Goal: Information Seeking & Learning: Learn about a topic

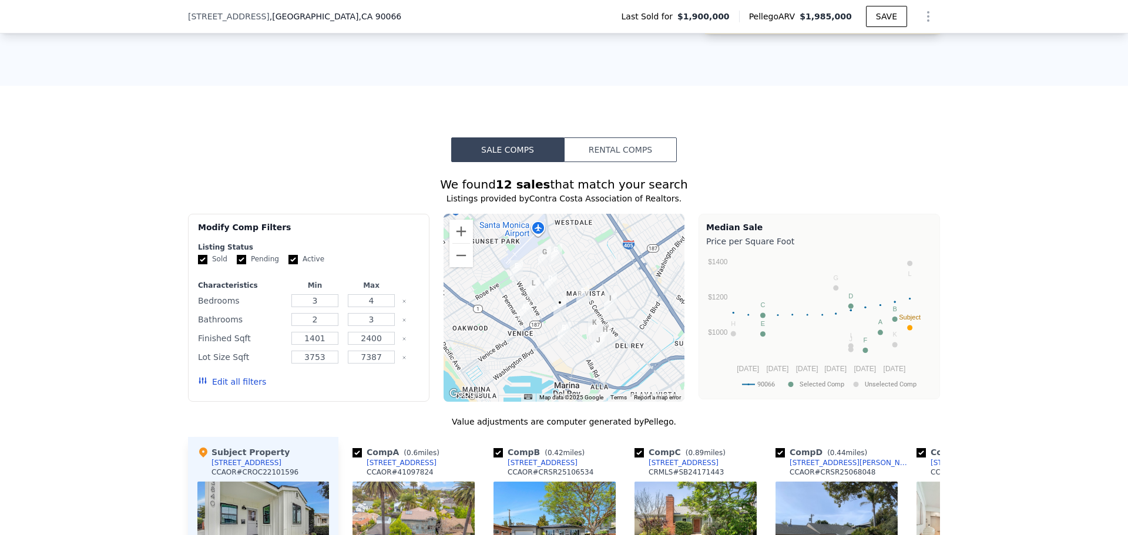
scroll to position [1053, 0]
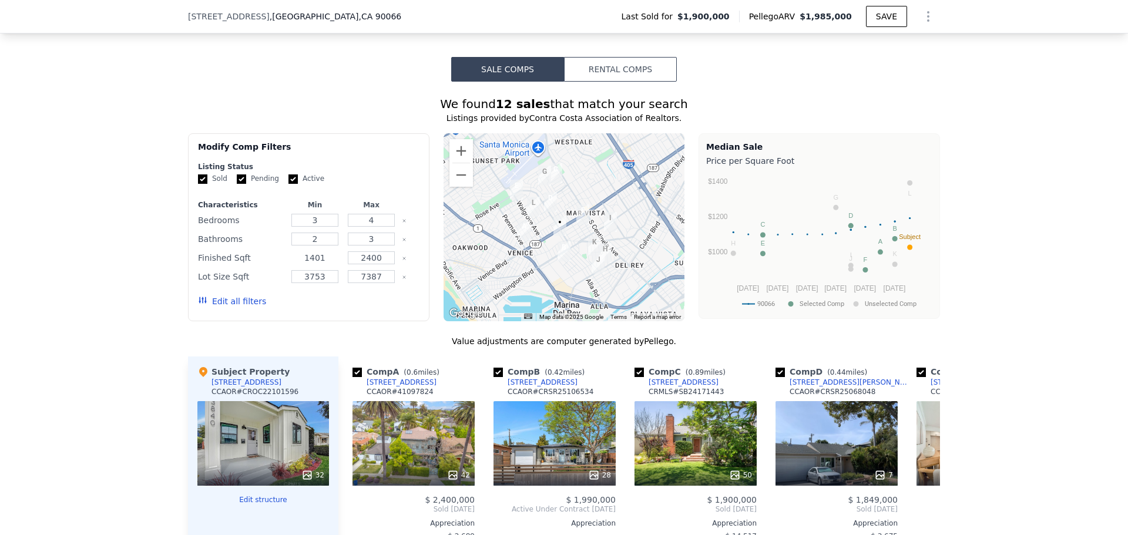
click at [324, 264] on input "1401" at bounding box center [314, 257] width 46 height 13
drag, startPoint x: 327, startPoint y: 271, endPoint x: 228, endPoint y: 268, distance: 99.3
click at [228, 266] on div "Finished Sqft 1401 2400" at bounding box center [308, 258] width 221 height 16
type input "1000"
click at [314, 283] on input "3753" at bounding box center [314, 276] width 46 height 13
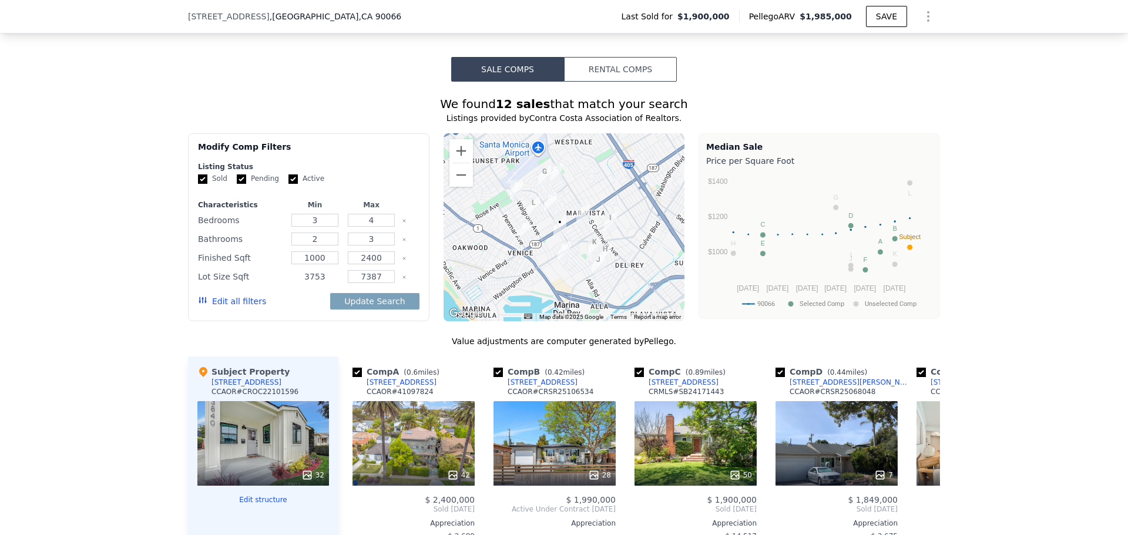
click at [314, 283] on input "3753" at bounding box center [314, 276] width 46 height 13
type input "2000"
click at [313, 227] on input "3" at bounding box center [314, 220] width 46 height 13
type input "2"
click at [324, 246] on input "2" at bounding box center [314, 239] width 46 height 13
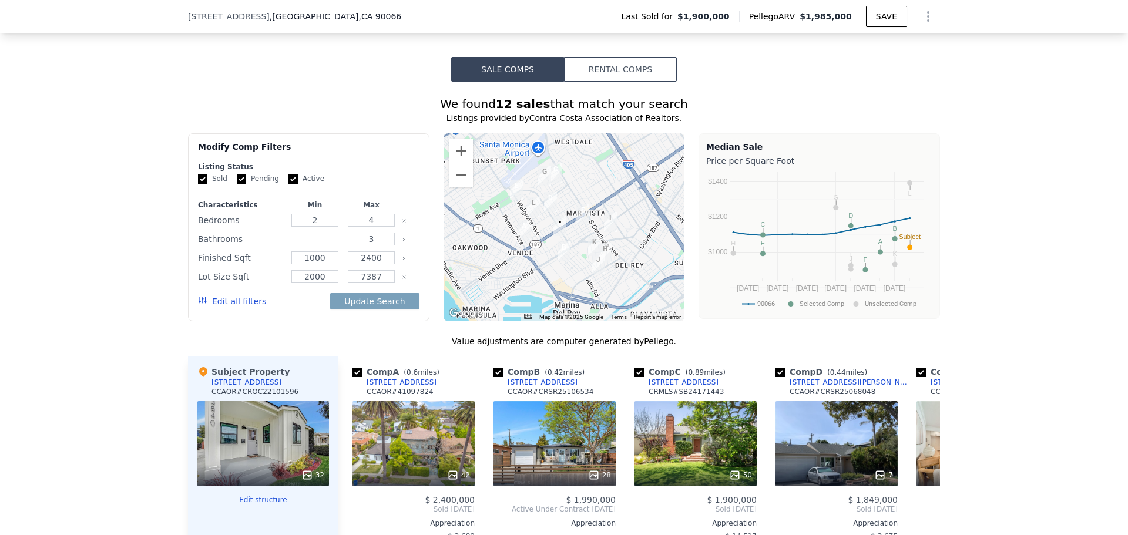
type input "1"
click at [362, 310] on button "Update Search" at bounding box center [374, 301] width 89 height 16
checkbox input "false"
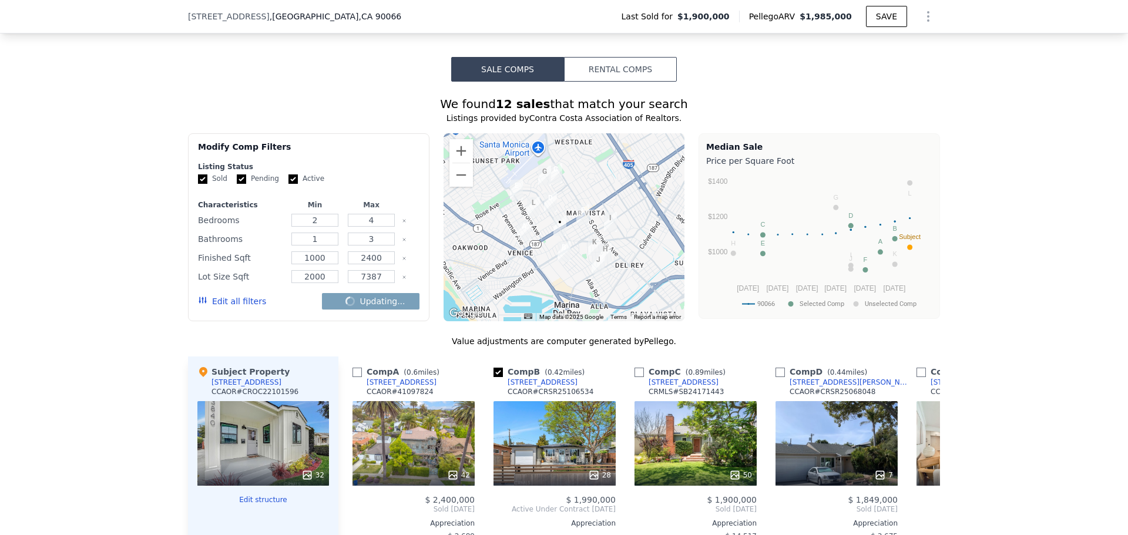
checkbox input "false"
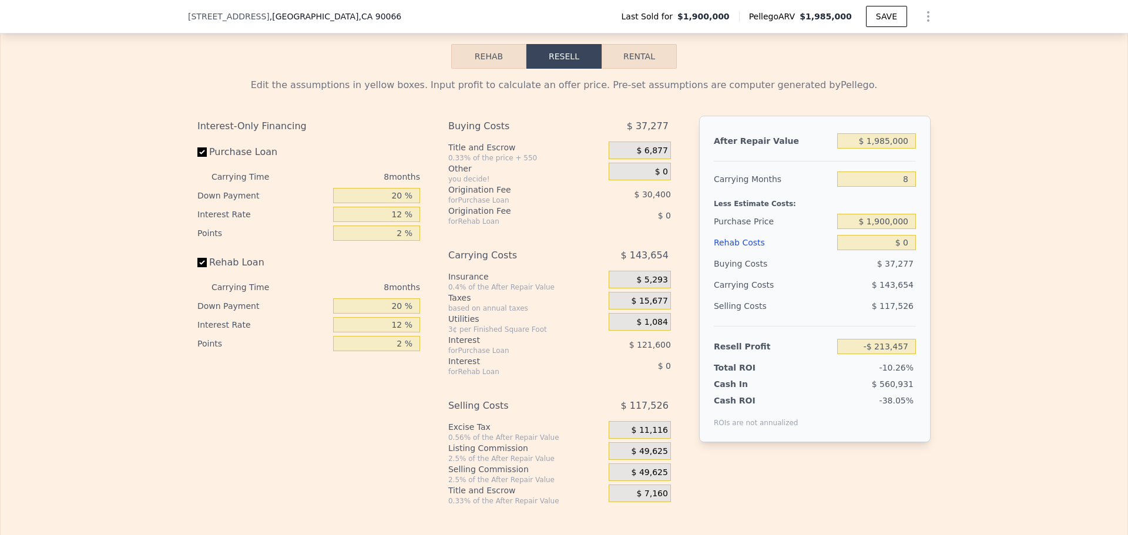
scroll to position [1879, 0]
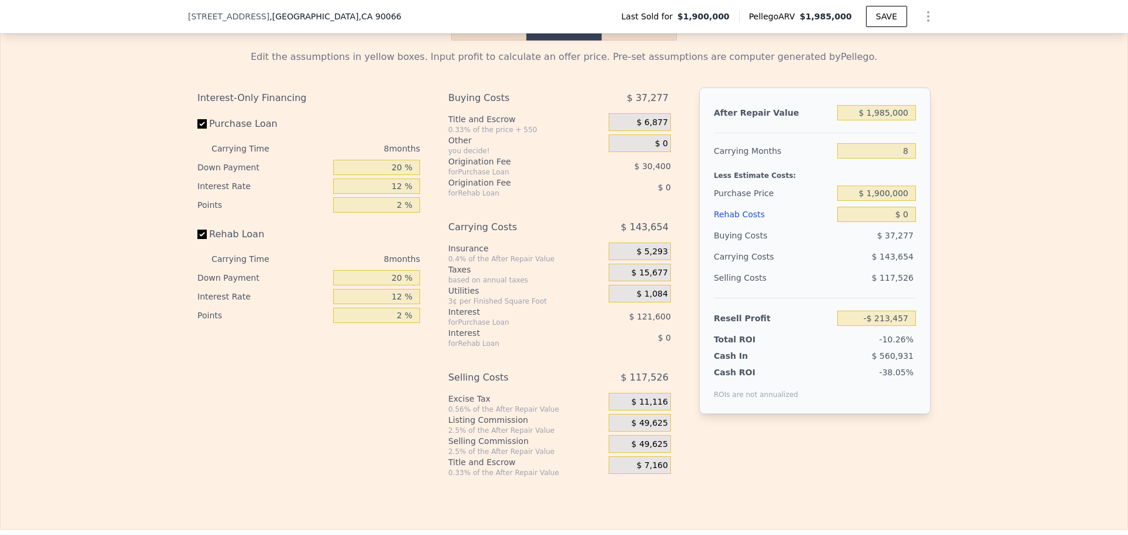
click at [661, 149] on span "$ 0" at bounding box center [661, 144] width 13 height 11
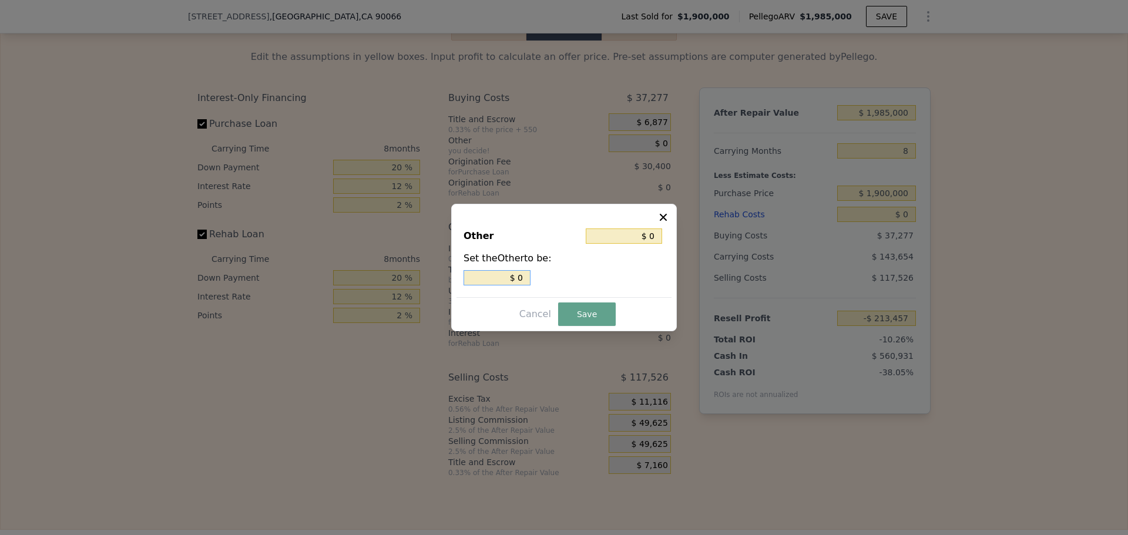
click at [516, 278] on input "$ 0" at bounding box center [496, 277] width 67 height 15
type input "3"
type input "2"
type input "1401"
type input "3753"
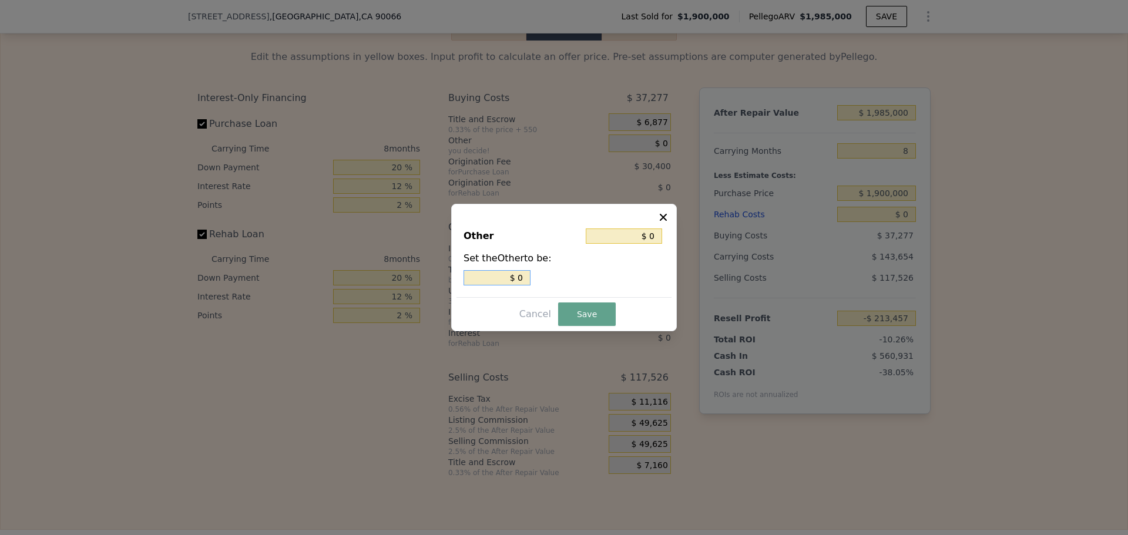
checkbox input "true"
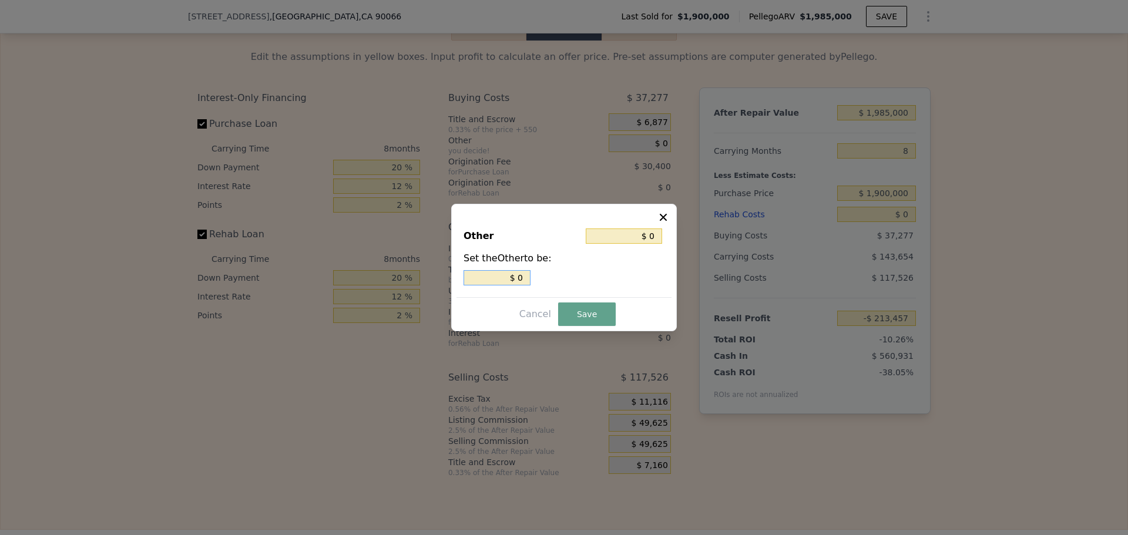
click at [532, 279] on div "$ 0" at bounding box center [563, 277] width 201 height 15
type input "$ 2"
type input "$ 1"
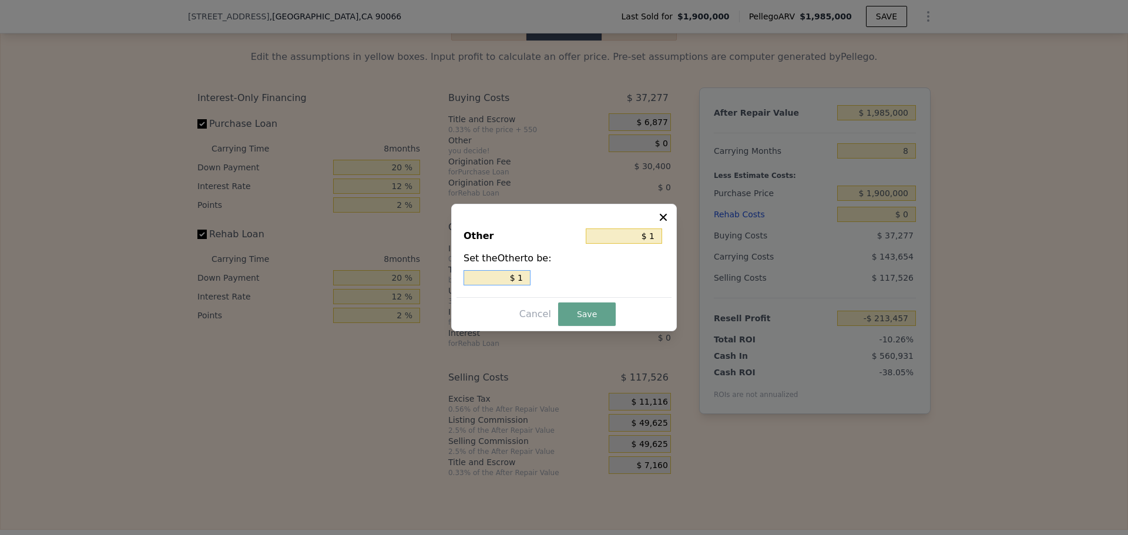
type input "$ 12"
type input "$ 120"
type input "$ 1,200"
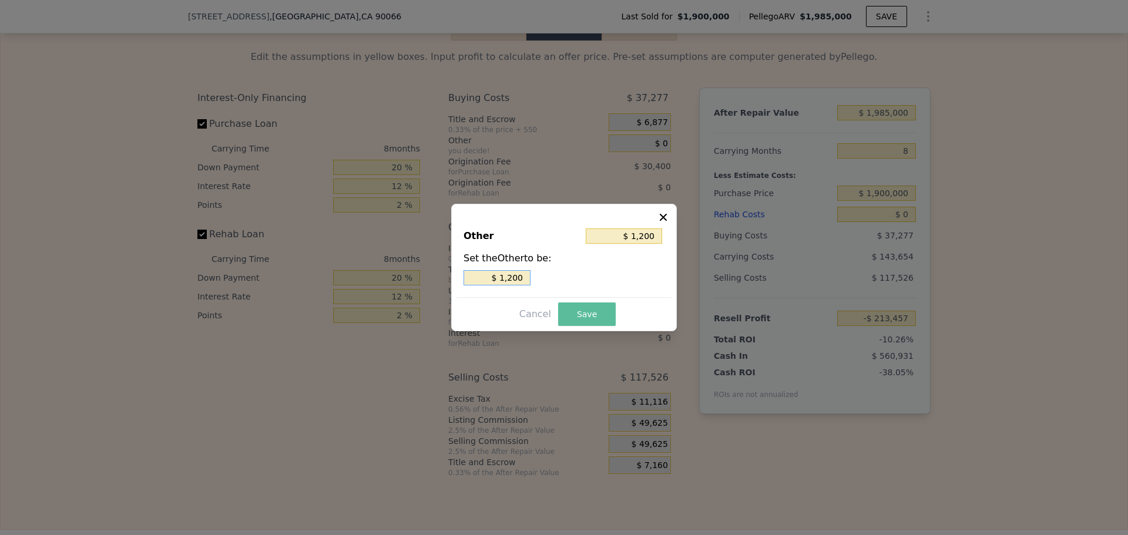
type input "$ 1,200"
click at [568, 302] on button "Save" at bounding box center [587, 313] width 58 height 23
type input "-$ 214,657"
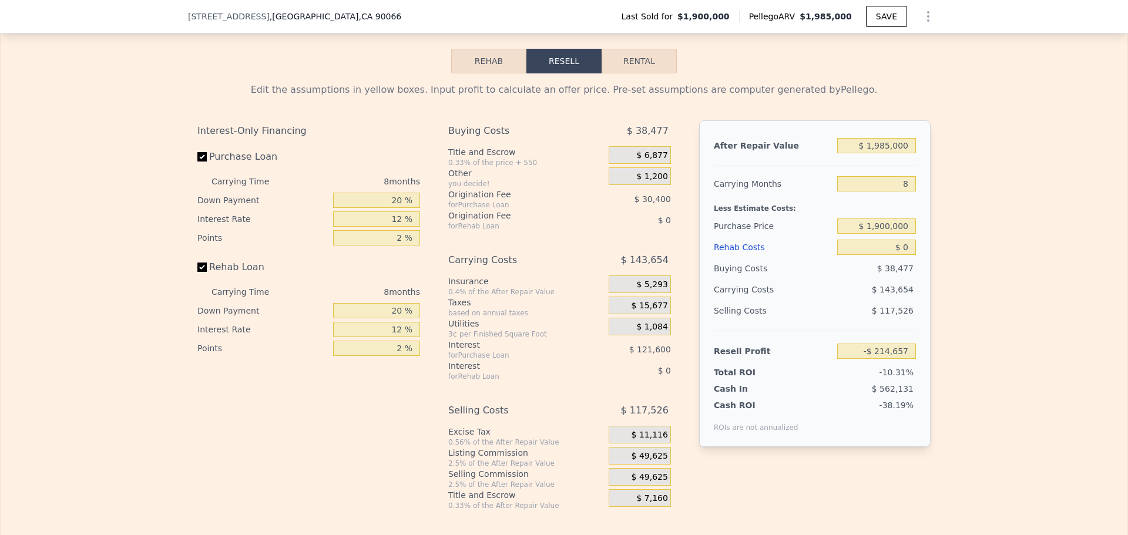
scroll to position [1821, 0]
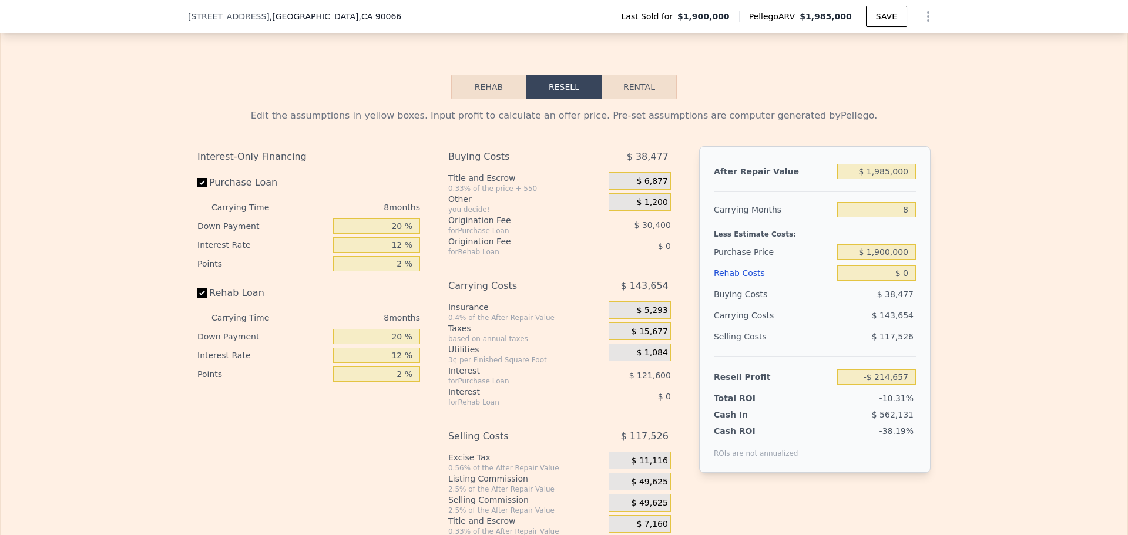
click at [489, 99] on button "Rehab" at bounding box center [488, 87] width 75 height 25
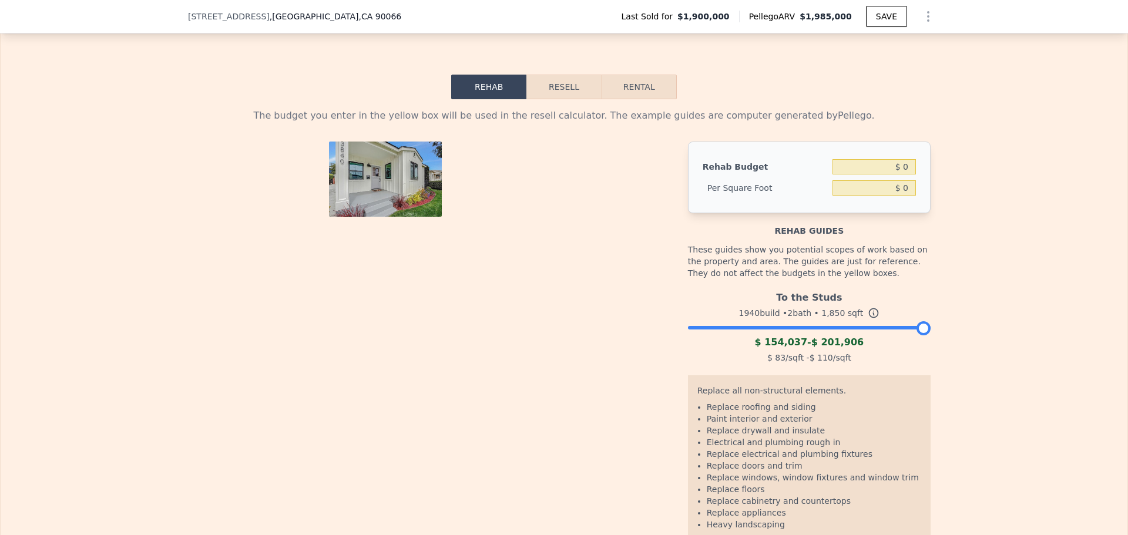
click at [532, 99] on button "Resell" at bounding box center [563, 87] width 75 height 25
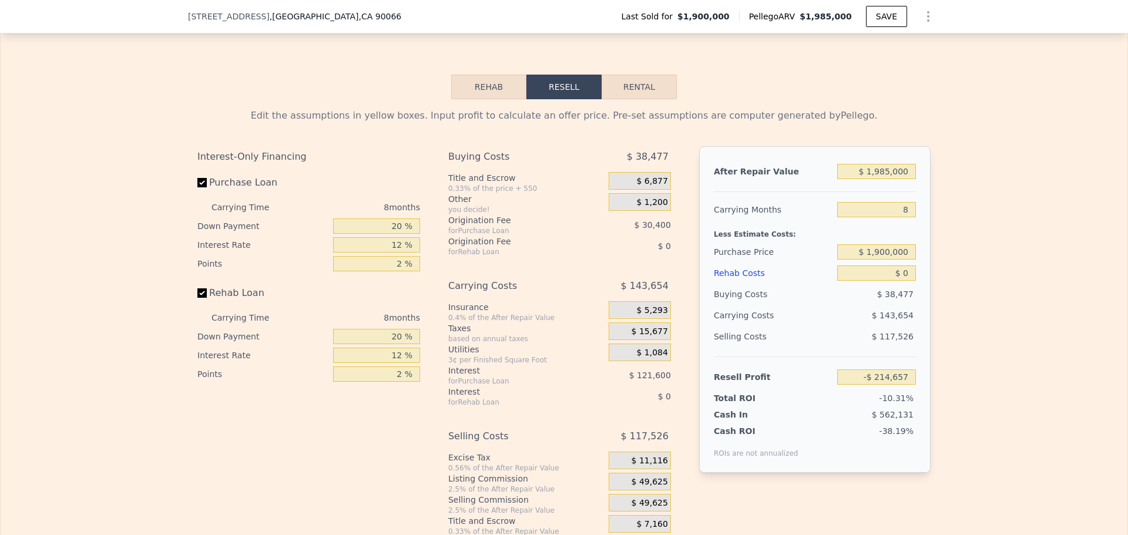
click at [662, 99] on button "Rental" at bounding box center [638, 87] width 75 height 25
select select "30"
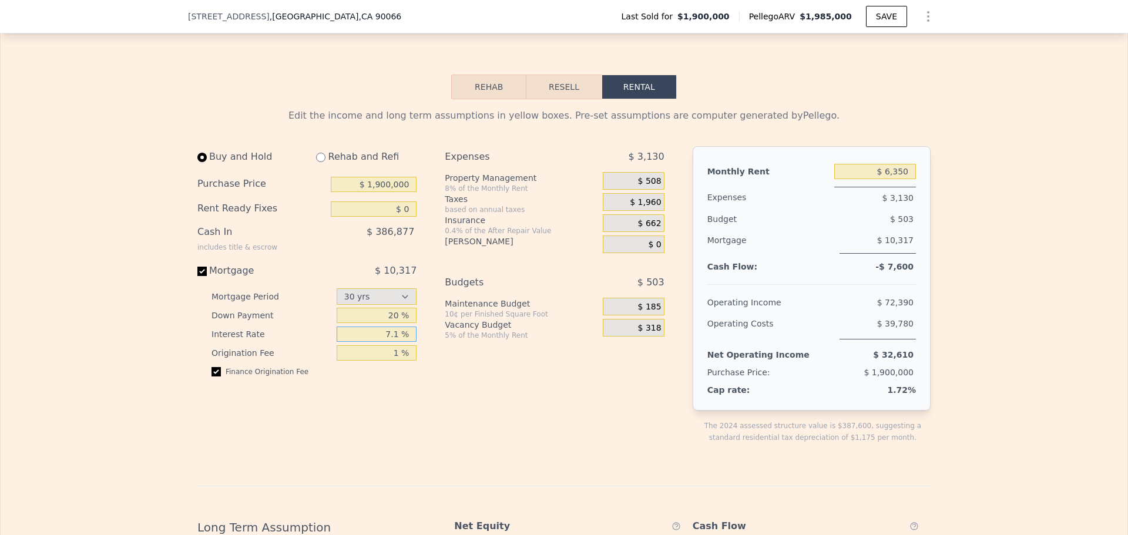
drag, startPoint x: 385, startPoint y: 353, endPoint x: 397, endPoint y: 356, distance: 12.7
click at [398, 342] on input "7.1 %" at bounding box center [377, 334] width 80 height 15
type input "4.5 %"
click at [463, 331] on div "Vacancy Budget" at bounding box center [521, 325] width 153 height 12
click at [493, 456] on div "Expenses $ 3,130 Property Management 8% of the Monthly Rent $ 508 Taxes based o…" at bounding box center [559, 304] width 228 height 316
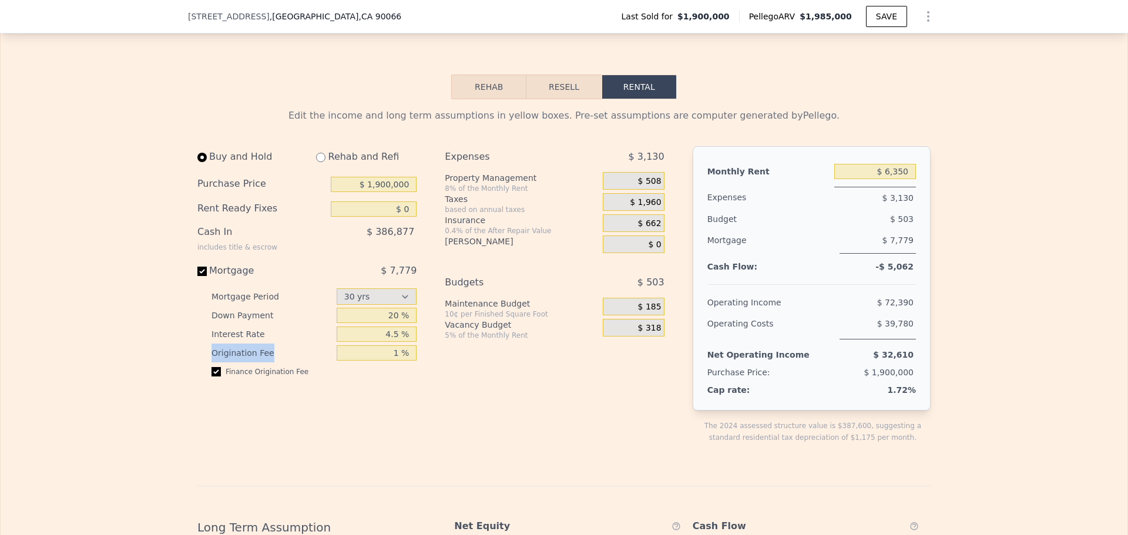
drag, startPoint x: 191, startPoint y: 368, endPoint x: 287, endPoint y: 379, distance: 96.4
click at [287, 379] on div "Edit the income and long term assumptions in yellow boxes. Pre-set assumptions …" at bounding box center [564, 498] width 752 height 798
click at [374, 424] on div "Buy and Hold Rehab and Refi Purchase Price $ 1,900,000 Rent Ready Fixes $ 0 Cas…" at bounding box center [311, 304] width 228 height 316
click at [887, 179] on input "$ 6,350" at bounding box center [875, 171] width 82 height 15
click at [553, 391] on div "Expenses $ 3,130 Property Management 8% of the Monthly Rent $ 508 Taxes based o…" at bounding box center [559, 304] width 228 height 316
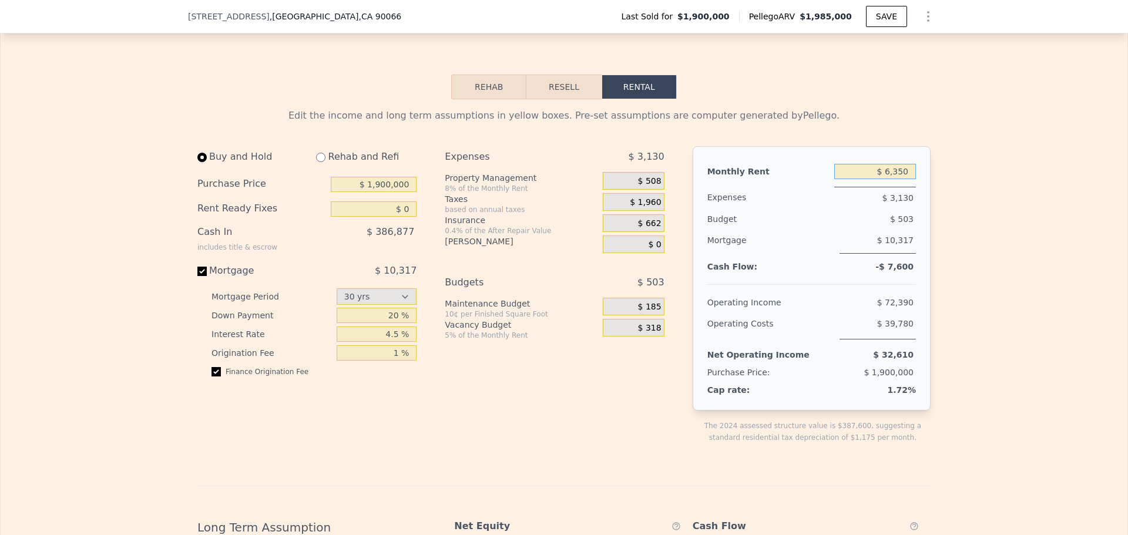
click at [864, 179] on input "$ 6,350" at bounding box center [875, 171] width 82 height 15
click at [884, 179] on input "$ 6,350" at bounding box center [875, 171] width 82 height 15
click at [919, 189] on div "Monthly Rent $ 6,350 Expenses $ 3,130 Budget $ 503 Mortgage $ 10,317 Cash Flow:…" at bounding box center [811, 278] width 238 height 264
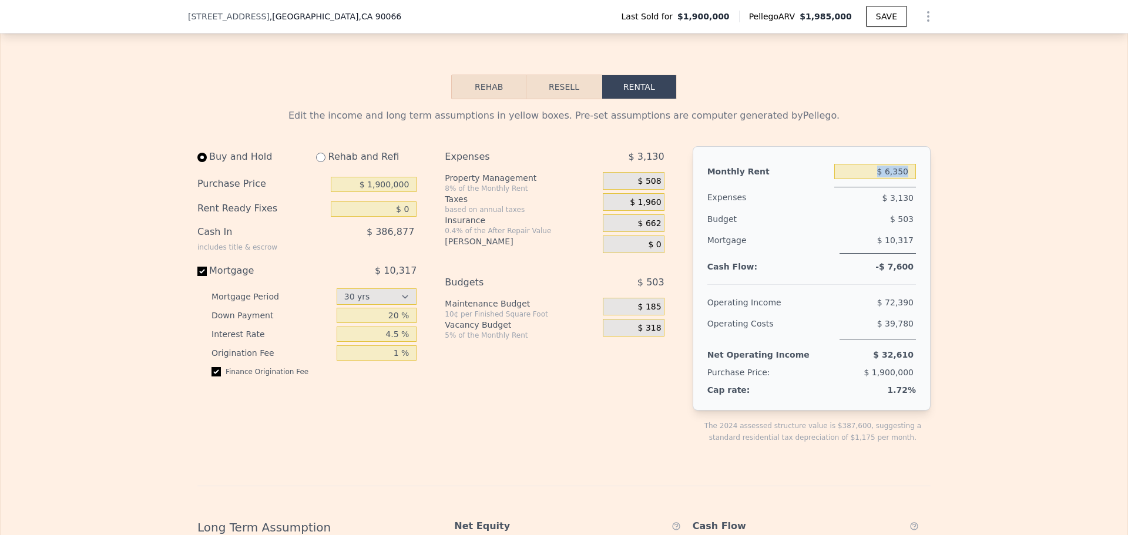
click at [919, 189] on div "Monthly Rent $ 6,350 Expenses $ 3,130 Budget $ 503 Mortgage $ 10,317 Cash Flow:…" at bounding box center [811, 278] width 238 height 264
click at [860, 179] on input "$ 6,350" at bounding box center [875, 171] width 82 height 15
click at [818, 182] on div "Monthly Rent" at bounding box center [768, 171] width 122 height 21
click at [392, 323] on input "20 %" at bounding box center [377, 315] width 80 height 15
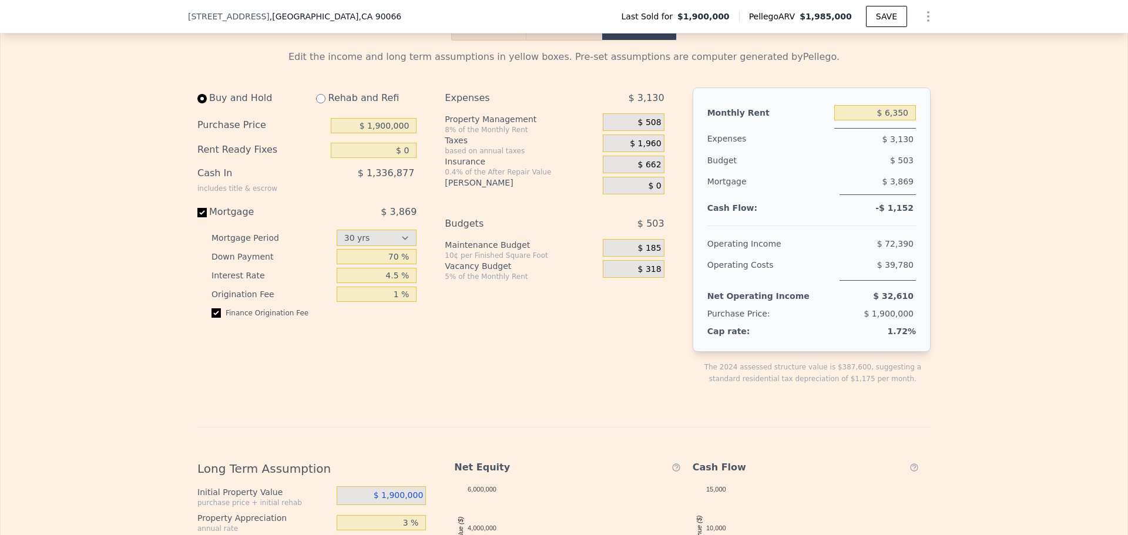
click at [624, 403] on div "Expenses $ 3,130 Property Management 8% of the Monthly Rent $ 508 Taxes based o…" at bounding box center [559, 246] width 228 height 316
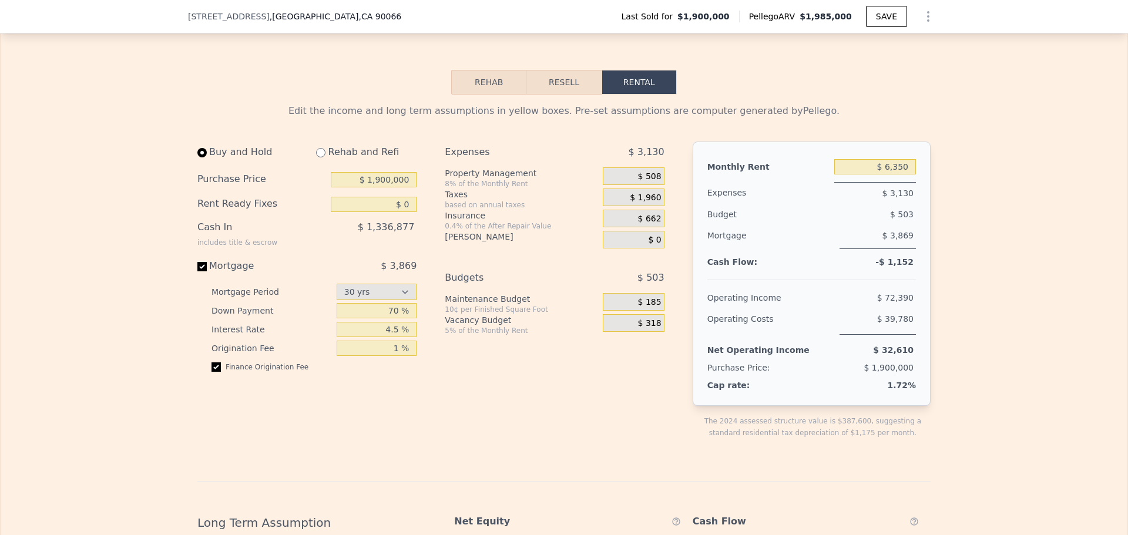
scroll to position [1821, 0]
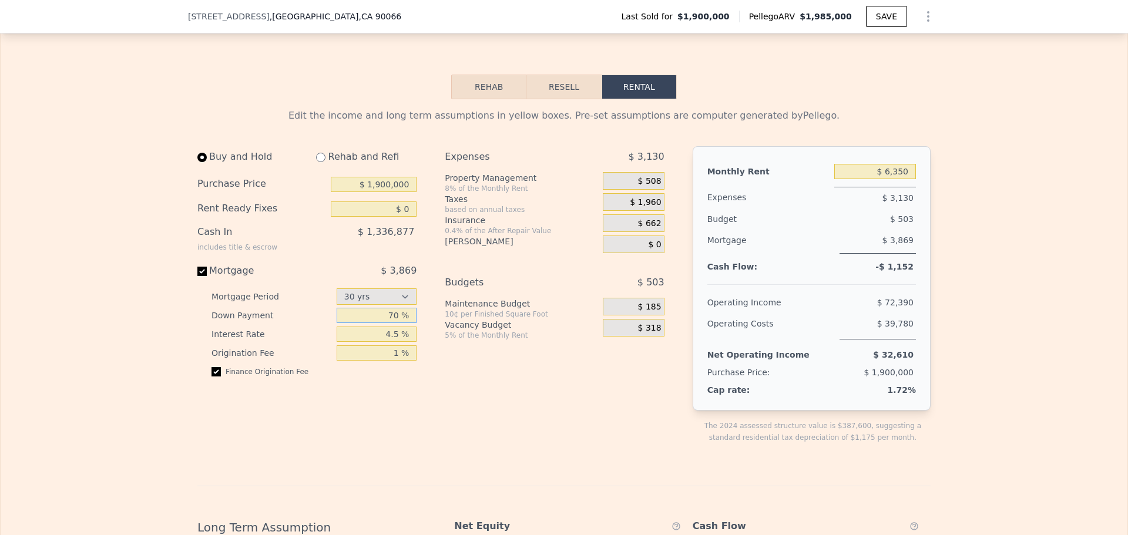
click at [393, 323] on input "70 %" at bounding box center [377, 315] width 80 height 15
type input "20 %"
click at [460, 385] on div "Expenses $ 3,130 Property Management 8% of the Monthly Rent $ 508 Taxes based o…" at bounding box center [559, 304] width 228 height 316
click at [464, 420] on div "Expenses $ 3,130 Property Management 8% of the Monthly Rent $ 508 Taxes based o…" at bounding box center [559, 304] width 228 height 316
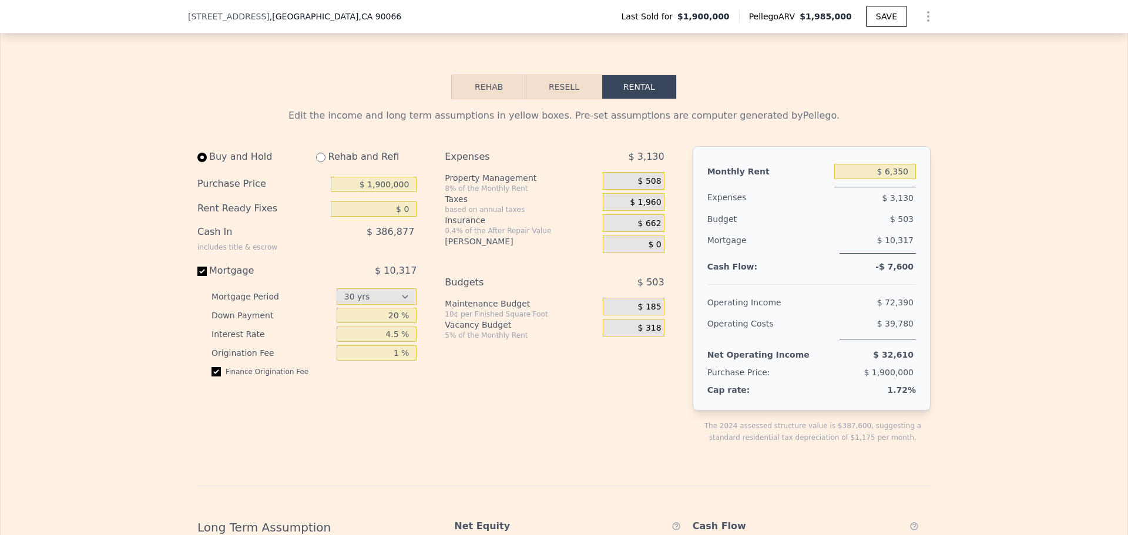
click at [651, 187] on span "$ 508" at bounding box center [649, 181] width 23 height 11
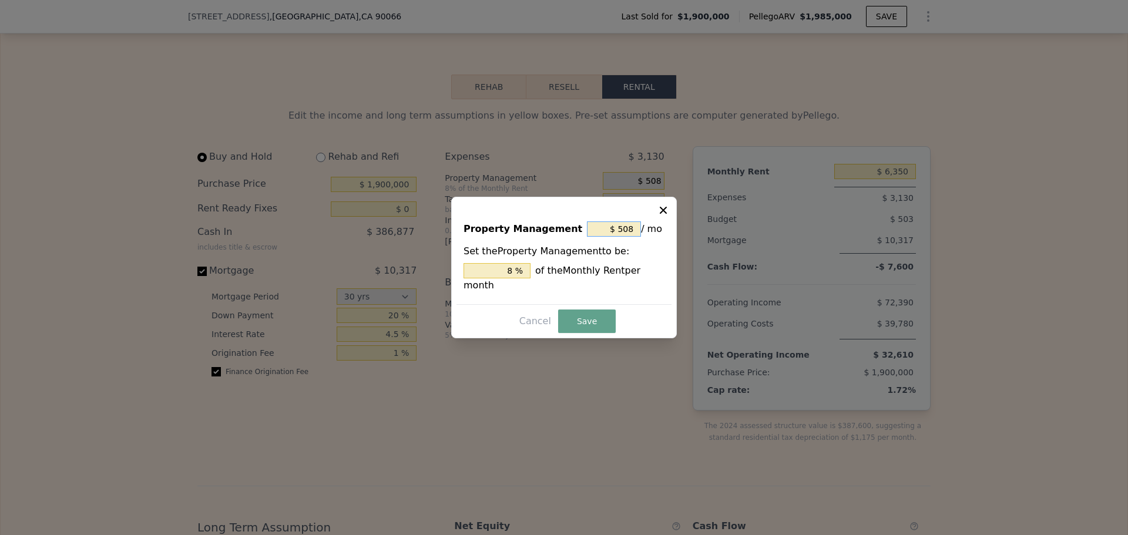
drag, startPoint x: 619, startPoint y: 239, endPoint x: 641, endPoint y: 237, distance: 22.4
click at [641, 237] on div "$ 508 / mo" at bounding box center [626, 228] width 78 height 21
drag, startPoint x: 502, startPoint y: 278, endPoint x: 517, endPoint y: 281, distance: 16.1
click at [517, 278] on input "8 %" at bounding box center [496, 270] width 67 height 15
type input "$ 0"
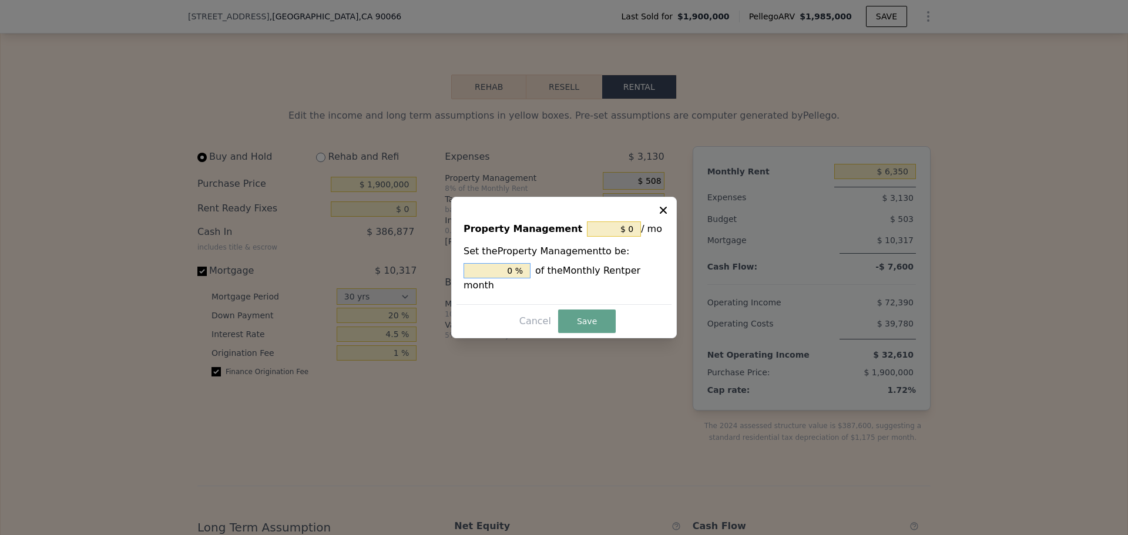
type input "0 %"
click at [578, 283] on div "0 % of the Monthly Rent per month" at bounding box center [563, 277] width 201 height 29
click at [590, 314] on button "Save" at bounding box center [587, 321] width 58 height 23
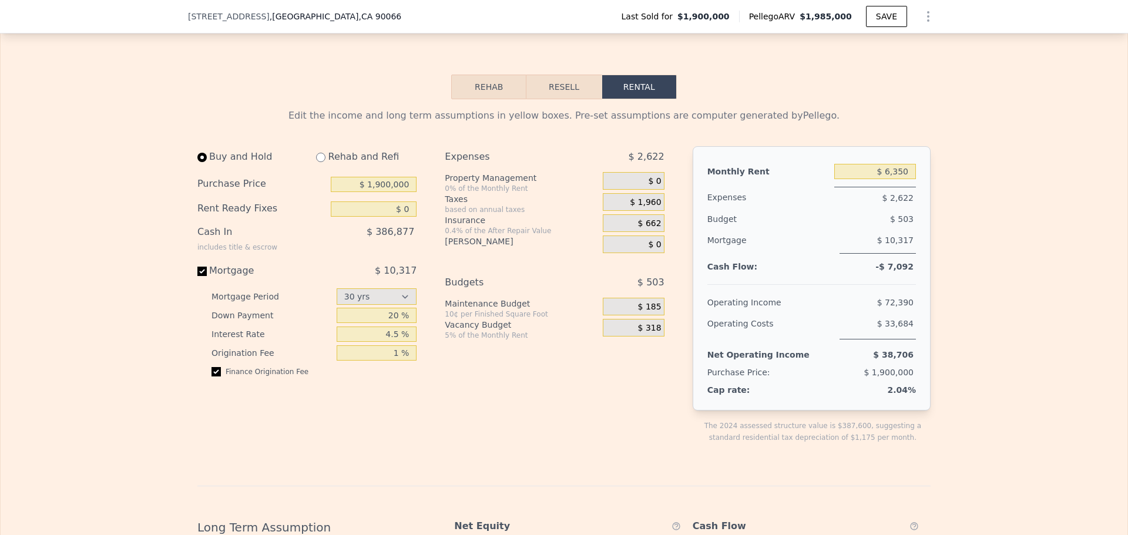
click at [621, 337] on div "$ 318" at bounding box center [633, 328] width 61 height 18
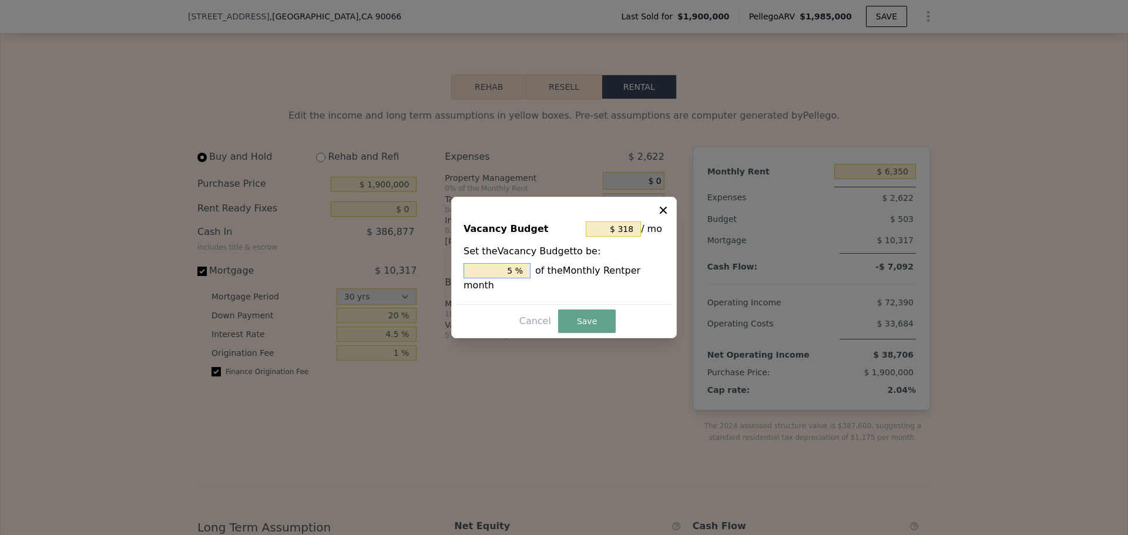
drag, startPoint x: 507, startPoint y: 280, endPoint x: 523, endPoint y: 280, distance: 16.5
click at [523, 278] on input "5 %" at bounding box center [496, 270] width 67 height 15
type input "$ 0"
type input "0 %"
click at [593, 319] on button "Save" at bounding box center [587, 321] width 58 height 23
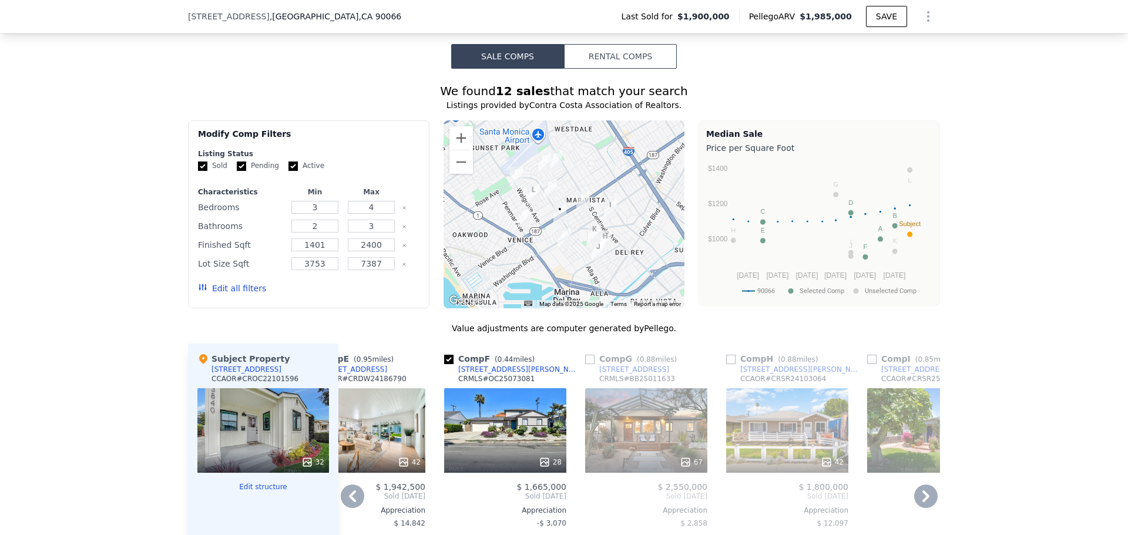
scroll to position [940, 0]
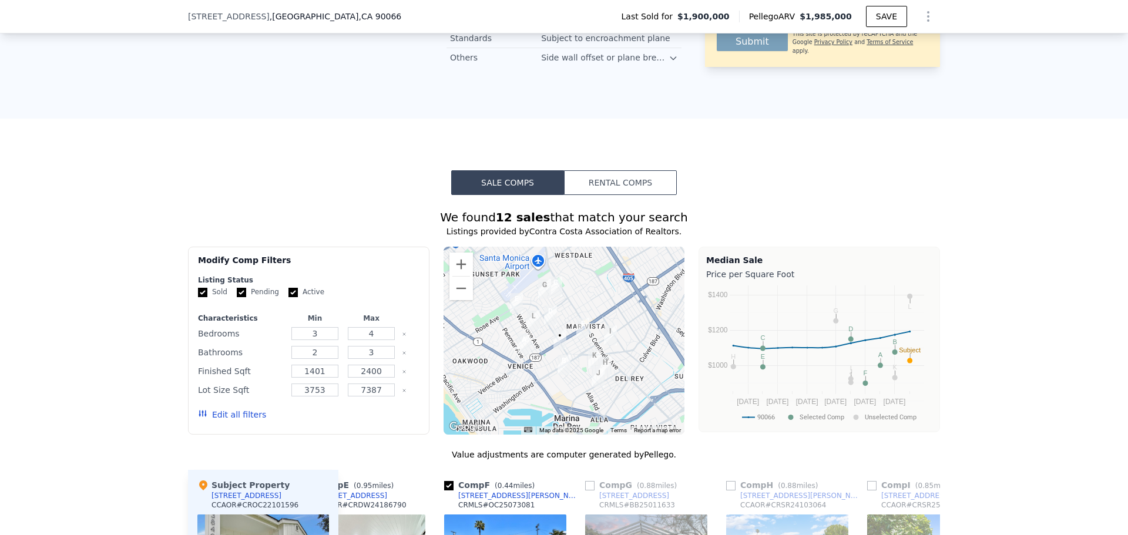
click at [580, 338] on img "12501 Matteson Ave" at bounding box center [582, 328] width 13 height 20
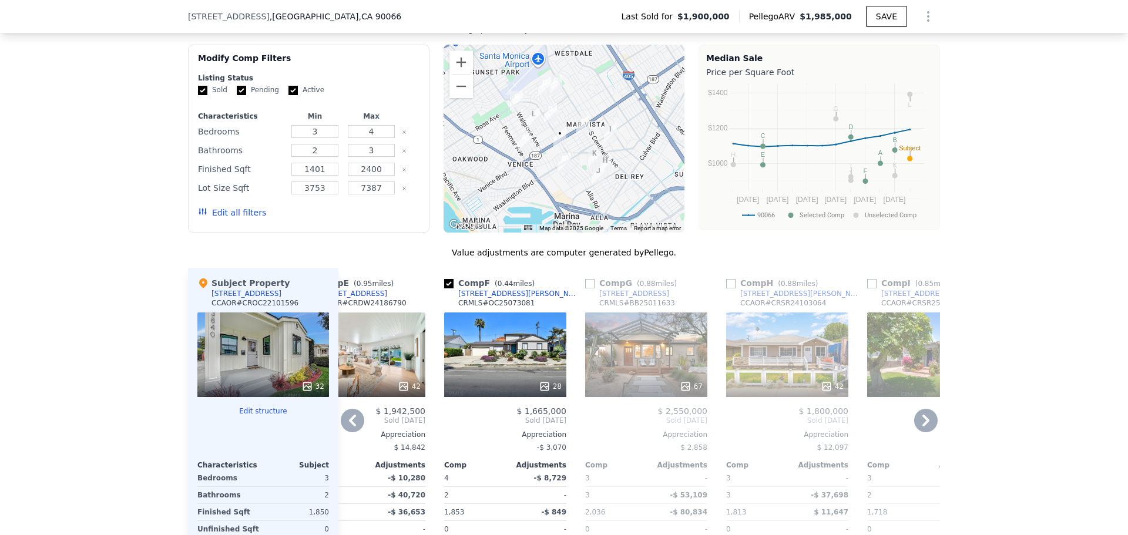
scroll to position [1116, 0]
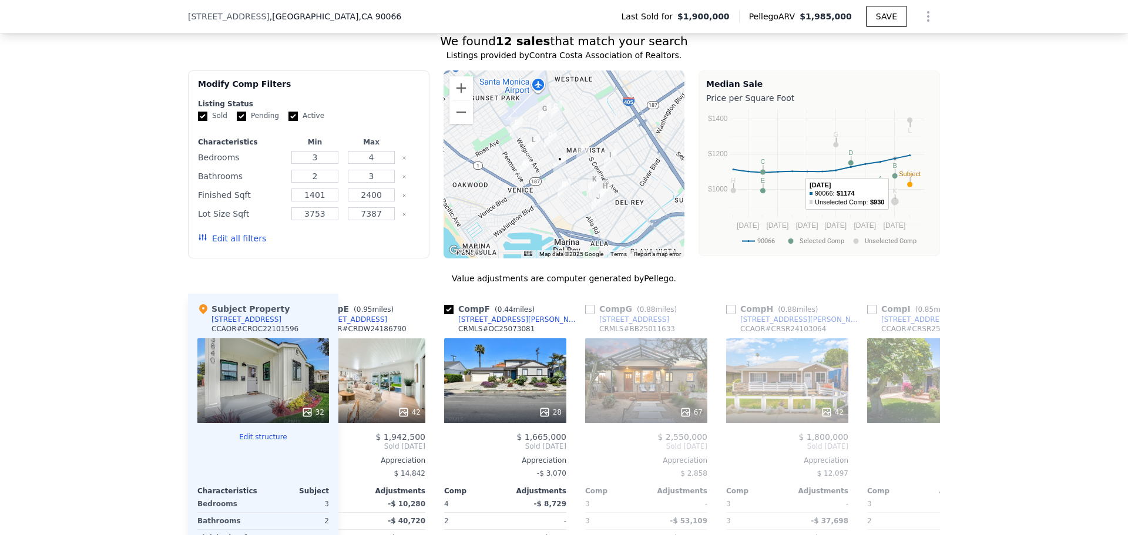
click at [892, 179] on circle "A chart." at bounding box center [894, 175] width 5 height 5
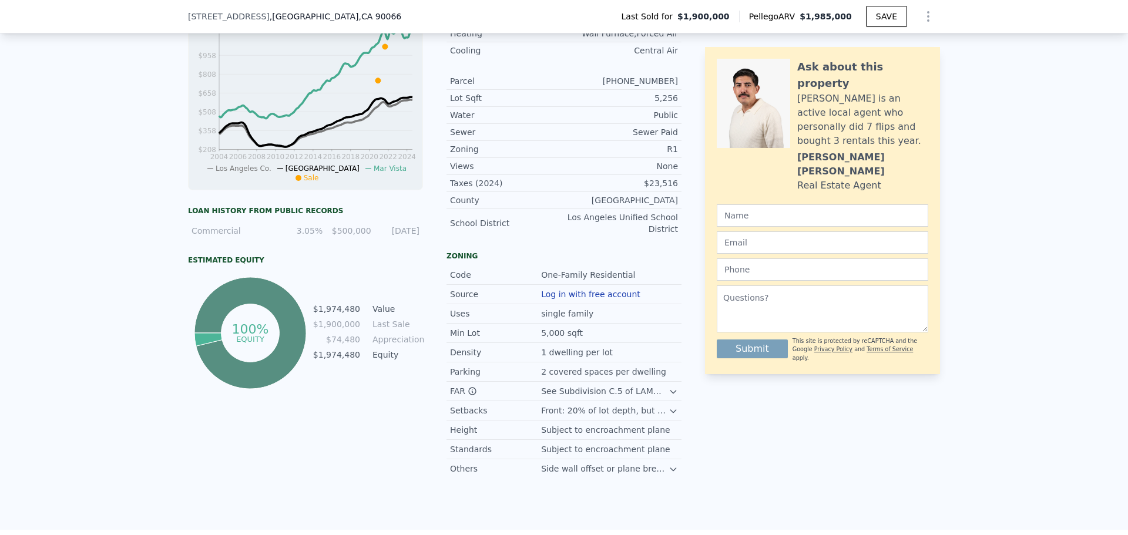
scroll to position [294, 0]
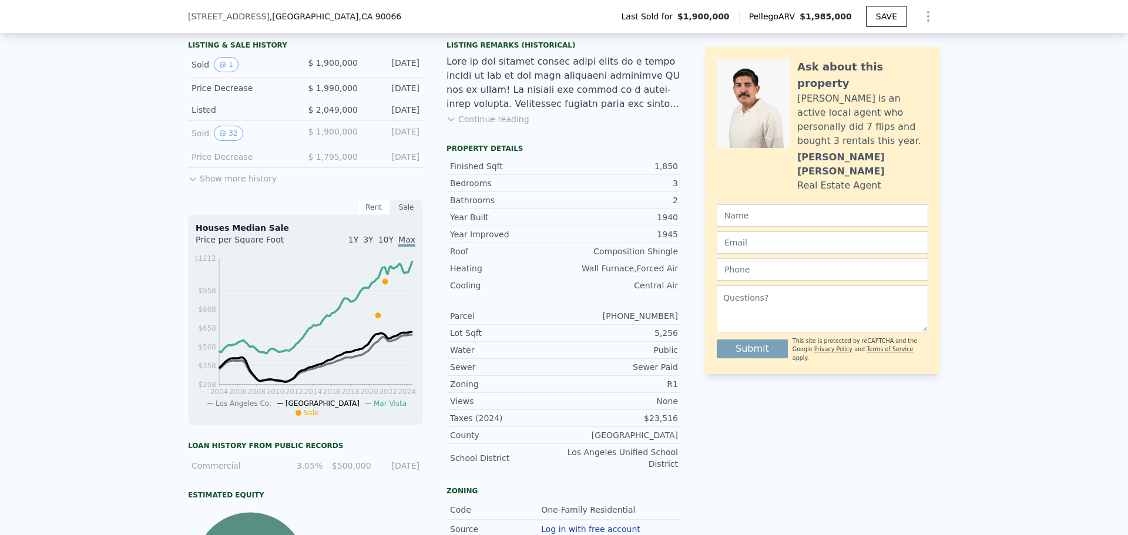
click at [509, 125] on button "Continue reading" at bounding box center [487, 119] width 83 height 12
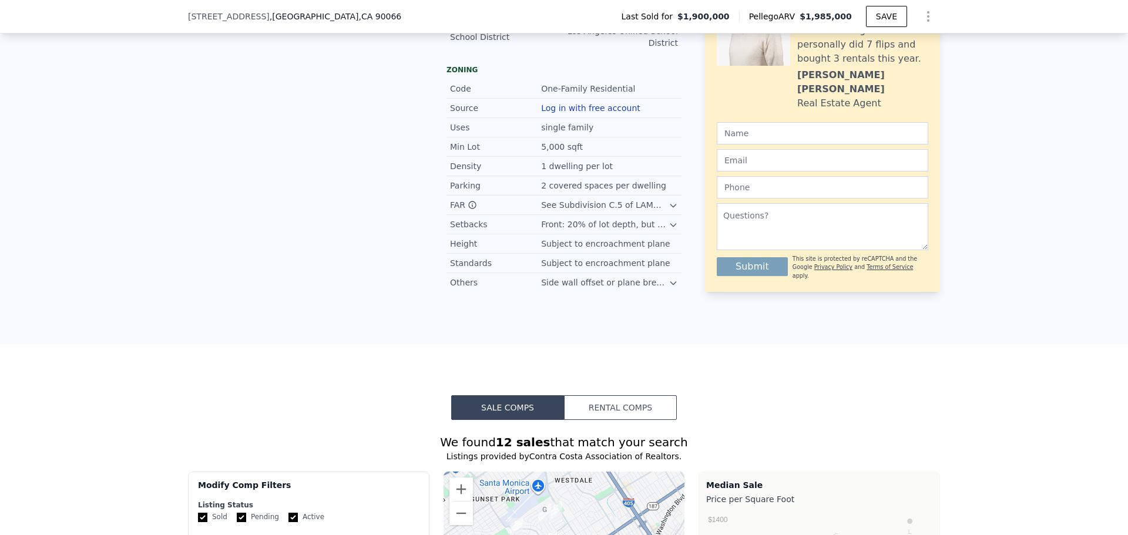
scroll to position [1288, 0]
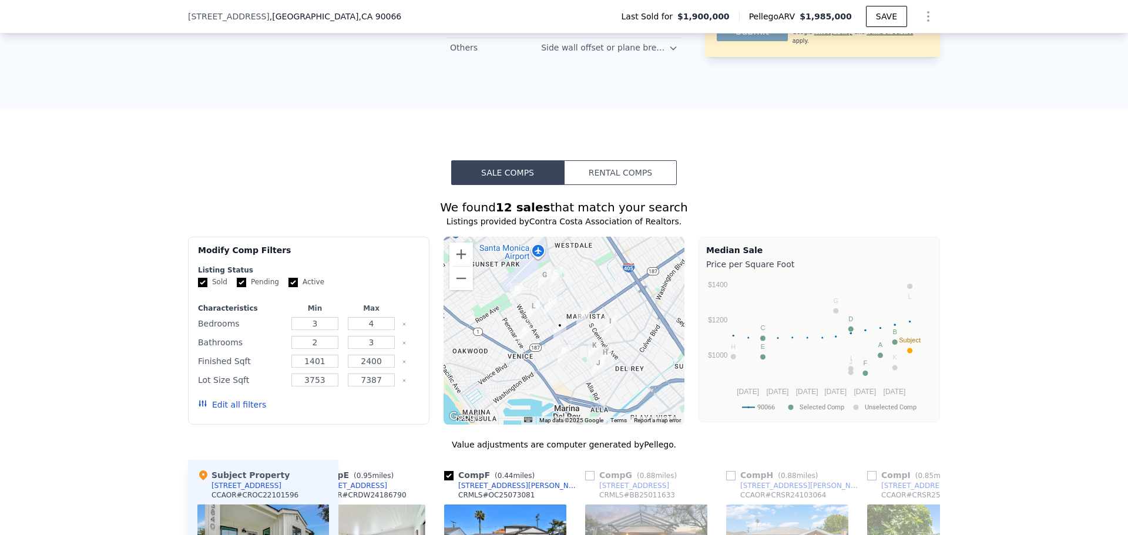
click at [201, 278] on input "Sold" at bounding box center [202, 282] width 9 height 9
checkbox input "false"
click at [237, 278] on input "Pending" at bounding box center [241, 282] width 9 height 9
checkbox input "false"
click at [406, 396] on button "Update Search" at bounding box center [374, 404] width 89 height 16
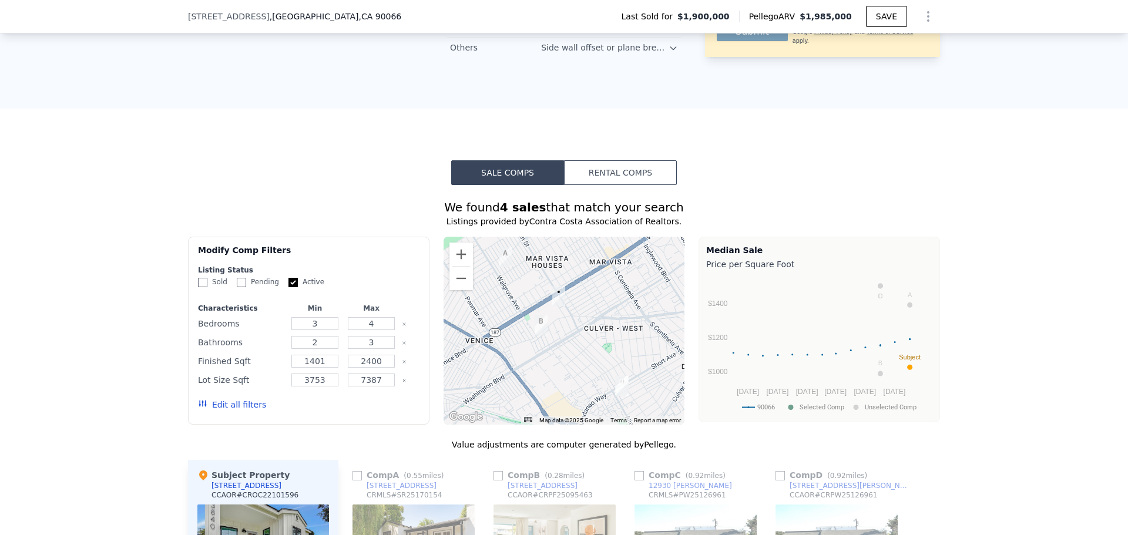
scroll to position [1405, 0]
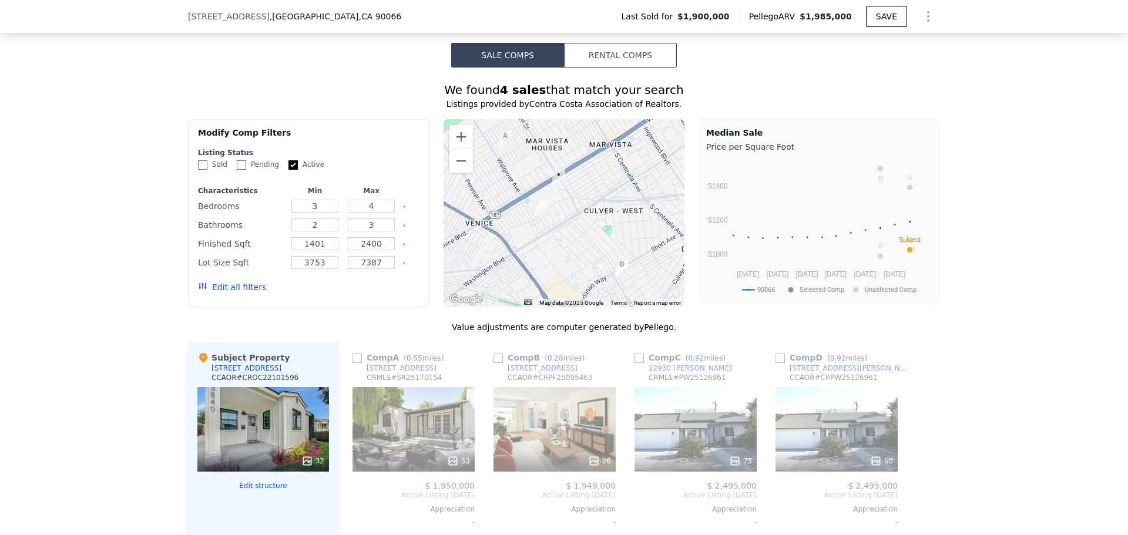
click at [564, 388] on div "26" at bounding box center [554, 429] width 122 height 85
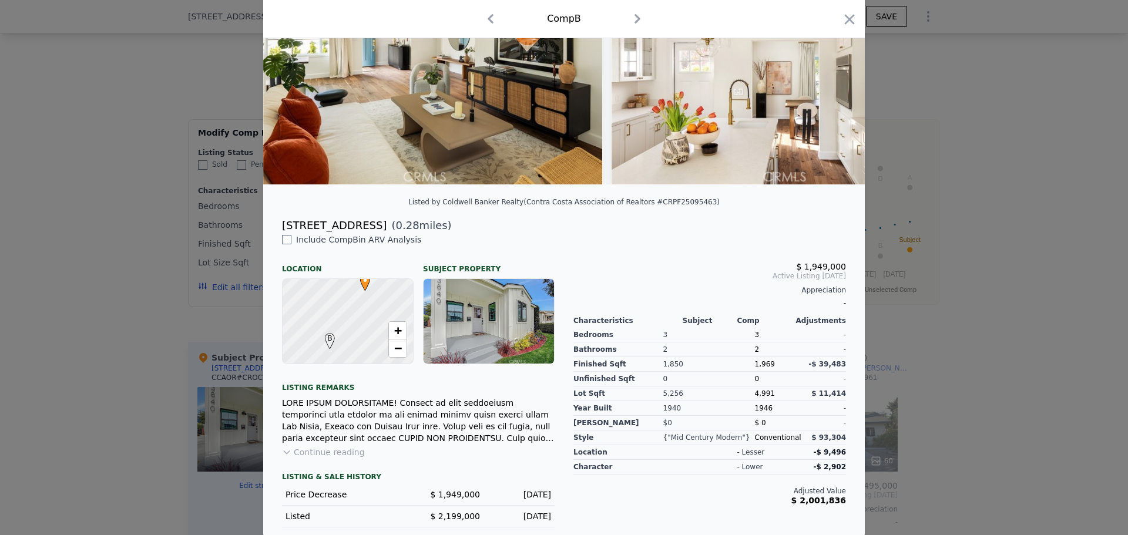
scroll to position [127, 0]
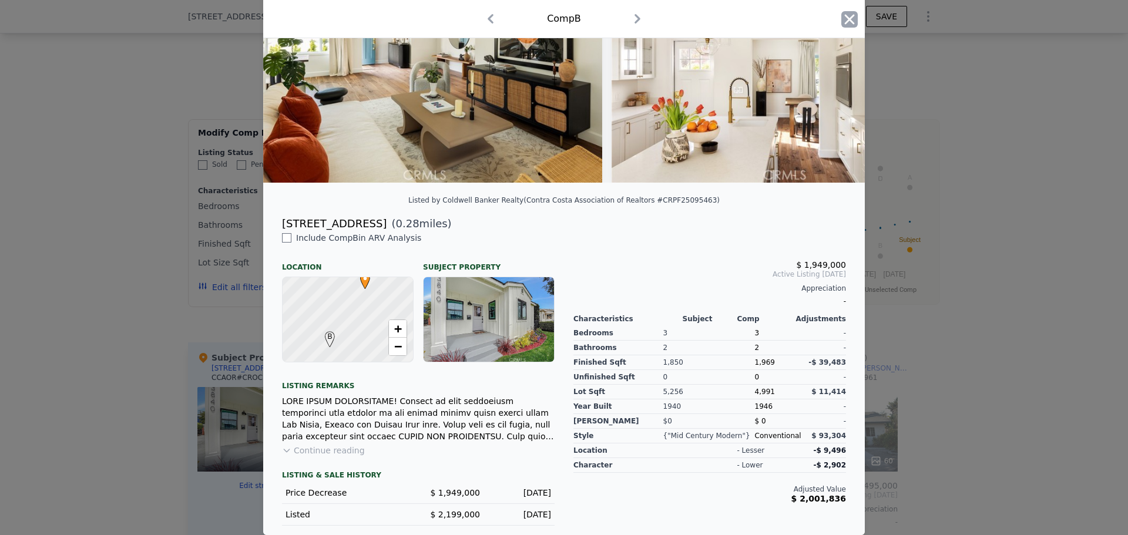
click at [848, 15] on icon "button" at bounding box center [850, 19] width 10 height 10
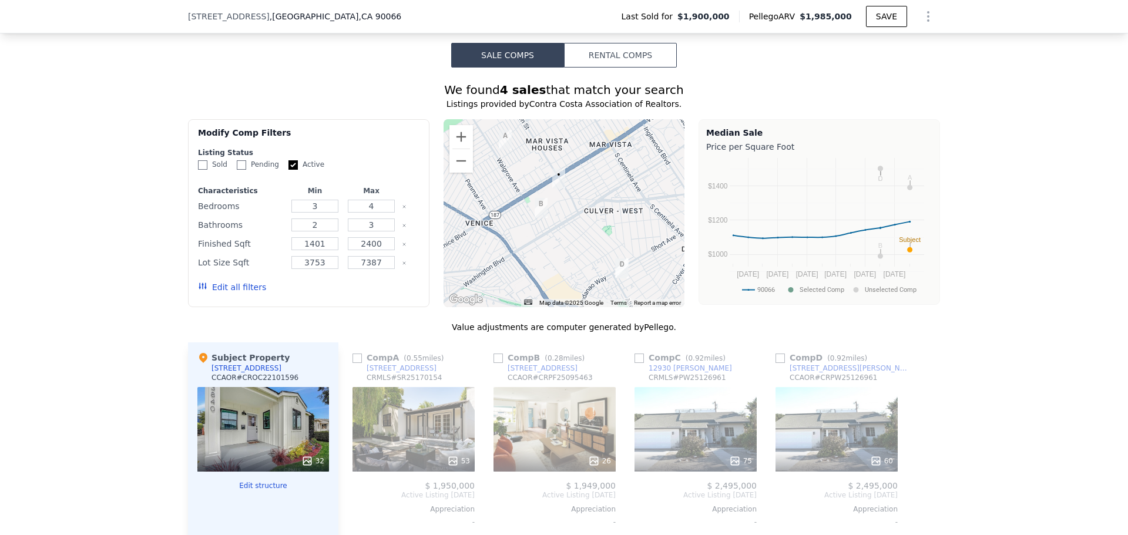
click at [620, 258] on img "12930 Gilmore Ave" at bounding box center [622, 268] width 13 height 20
click at [499, 130] on img "3545 Ashwood Ave" at bounding box center [505, 140] width 13 height 20
click at [458, 149] on button "Zoom out" at bounding box center [460, 160] width 23 height 23
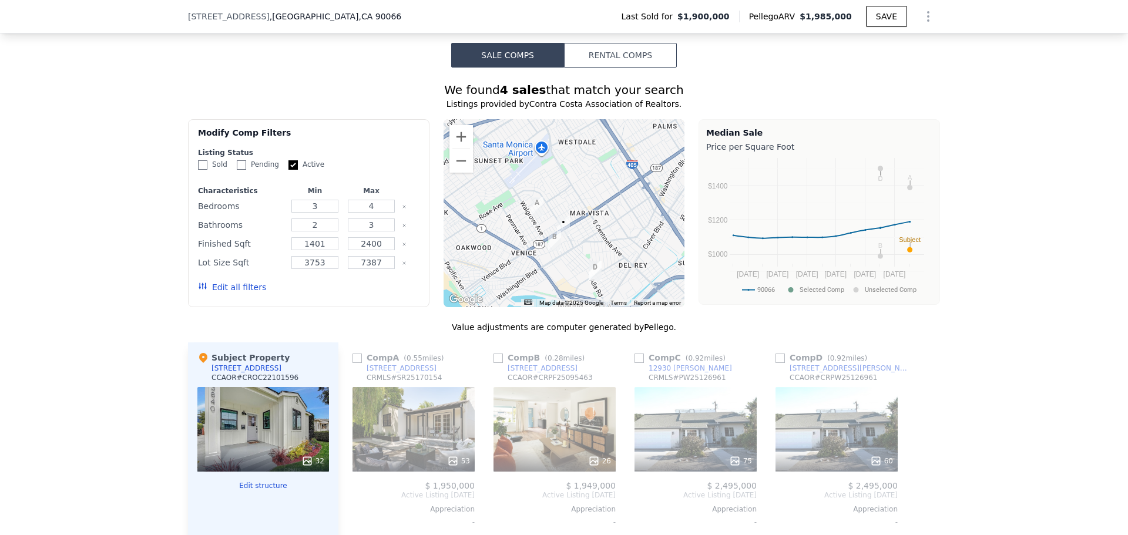
drag, startPoint x: 528, startPoint y: 122, endPoint x: 532, endPoint y: 159, distance: 36.6
click at [532, 159] on div at bounding box center [563, 213] width 241 height 188
click at [459, 149] on button "Zoom out" at bounding box center [460, 160] width 23 height 23
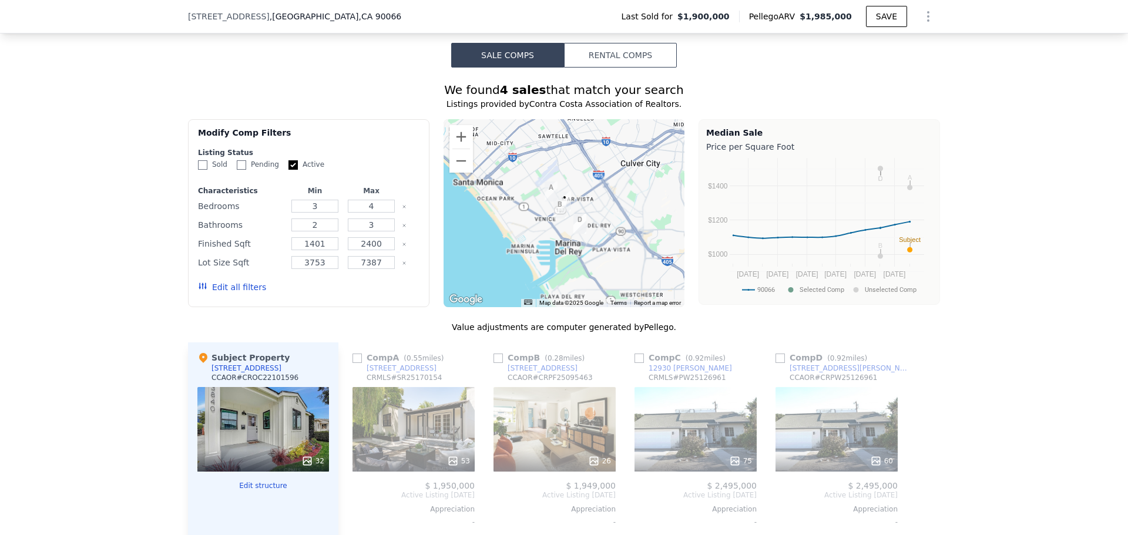
drag, startPoint x: 532, startPoint y: 150, endPoint x: 533, endPoint y: 131, distance: 18.8
click at [533, 131] on div at bounding box center [563, 213] width 241 height 188
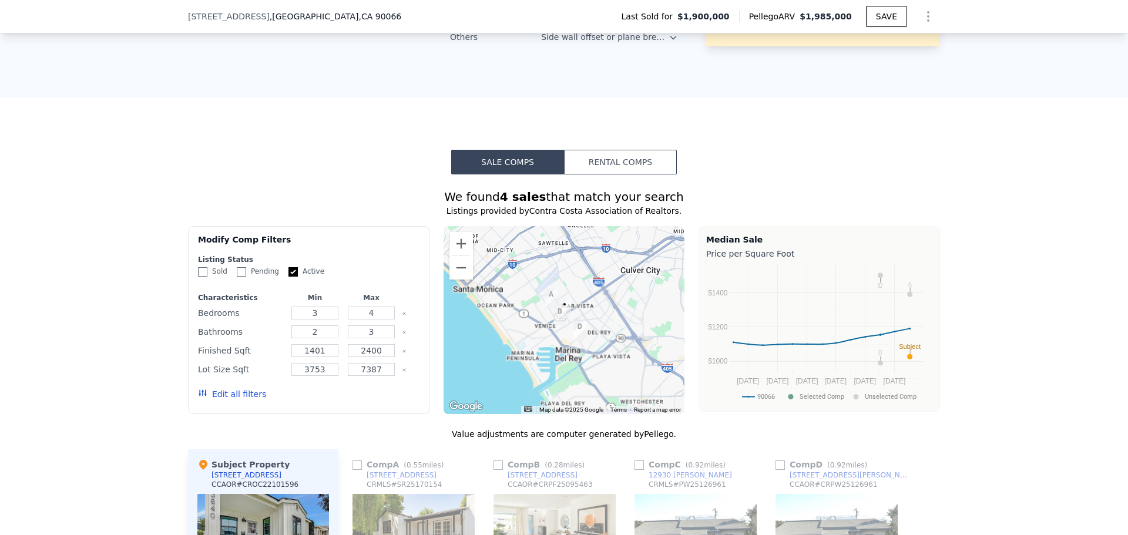
scroll to position [1288, 0]
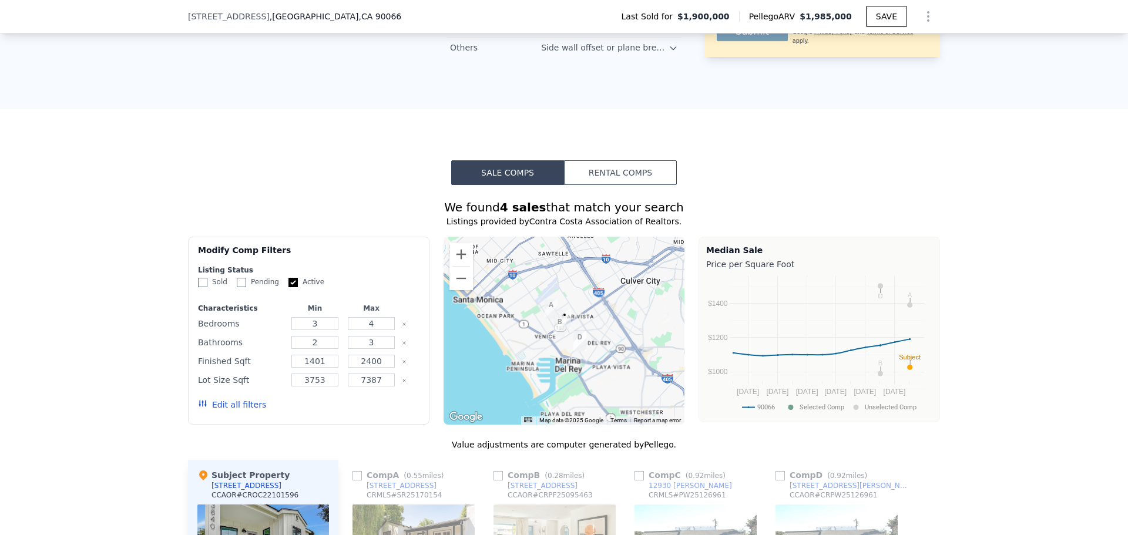
click at [230, 388] on div "Edit all filters" at bounding box center [232, 404] width 68 height 33
click at [228, 399] on button "Edit all filters" at bounding box center [232, 405] width 68 height 12
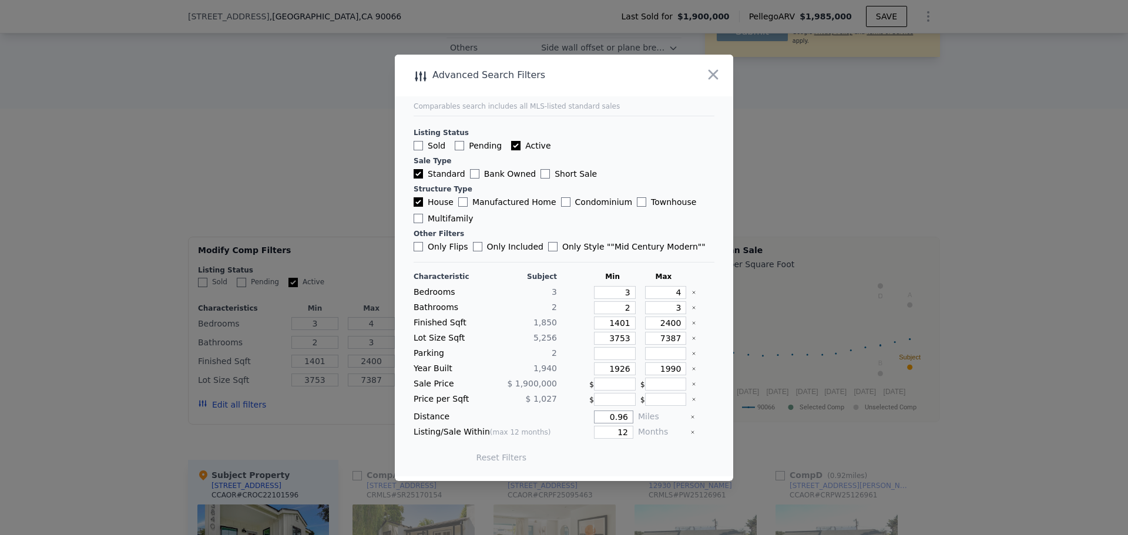
drag, startPoint x: 607, startPoint y: 416, endPoint x: 632, endPoint y: 418, distance: 24.7
click at [632, 418] on div "Distance 0.96 Miles" at bounding box center [563, 417] width 301 height 13
type input "5"
click at [630, 459] on button "Update Search" at bounding box center [629, 457] width 89 height 16
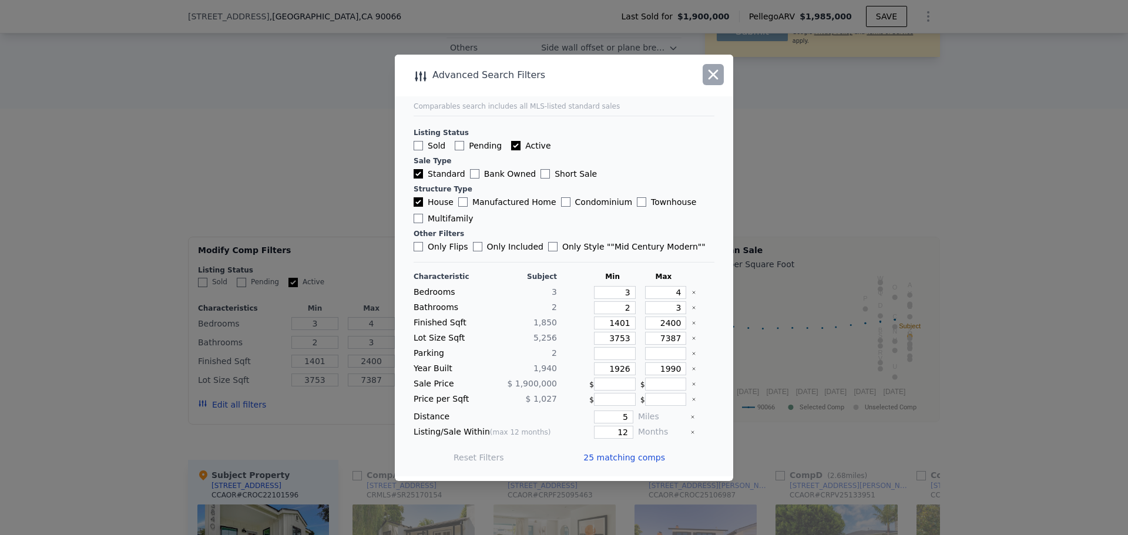
click at [718, 76] on icon "button" at bounding box center [713, 74] width 16 height 16
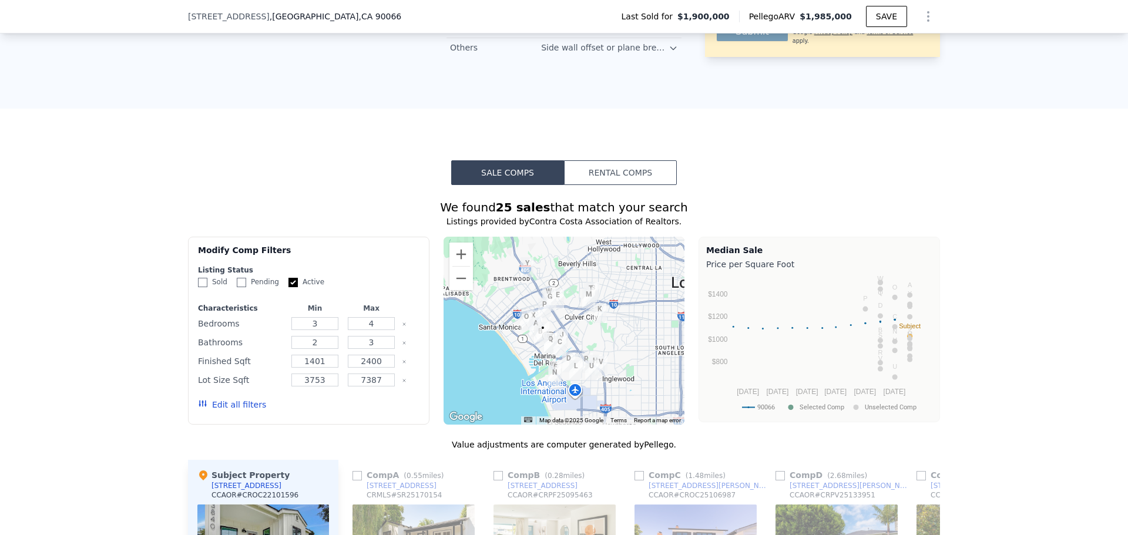
click at [231, 399] on button "Edit all filters" at bounding box center [232, 405] width 68 height 12
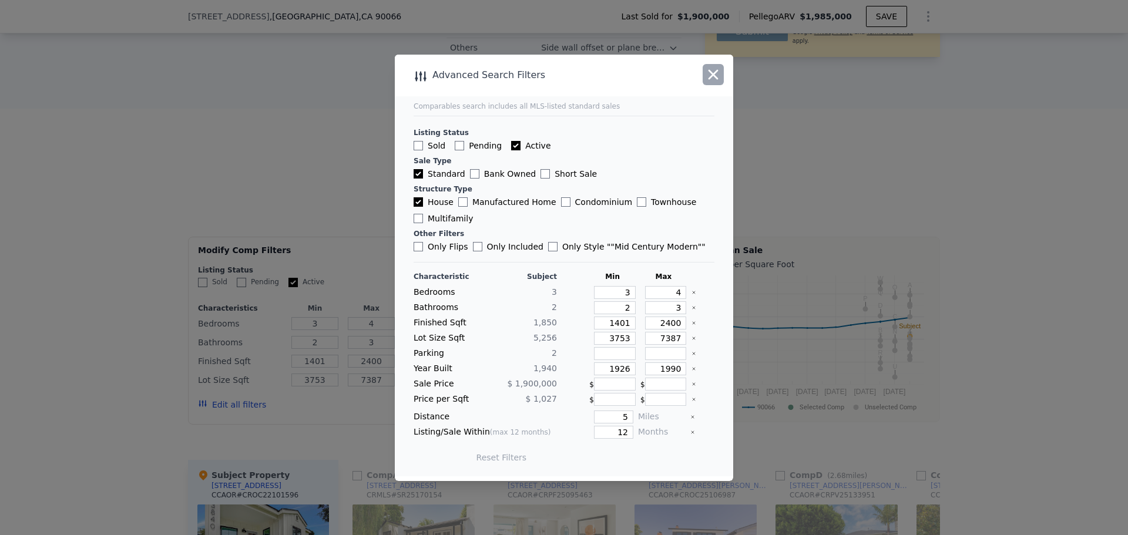
click at [707, 78] on icon "button" at bounding box center [713, 74] width 16 height 16
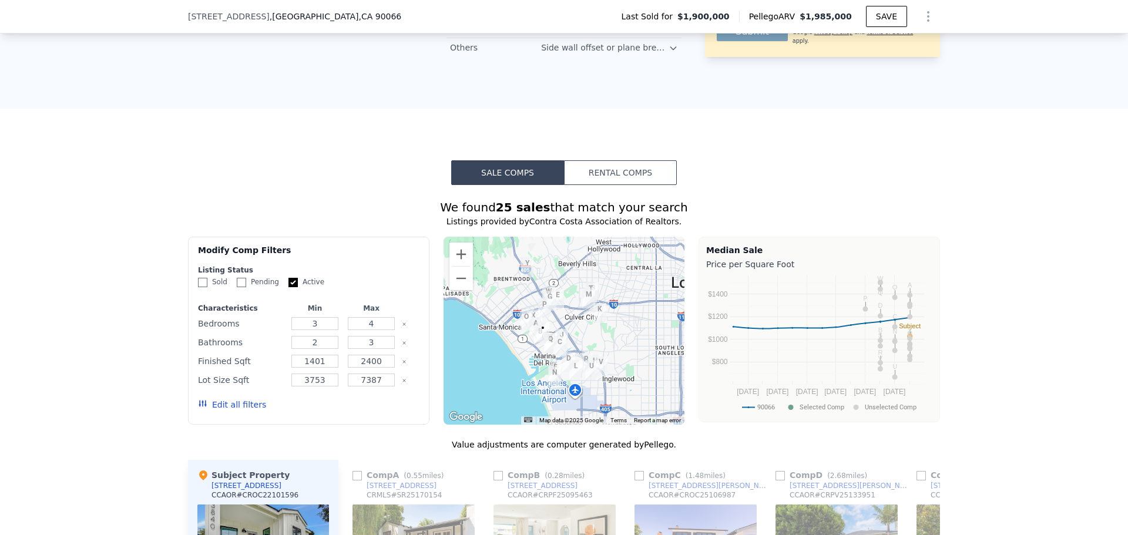
click at [237, 399] on button "Edit all filters" at bounding box center [232, 405] width 68 height 12
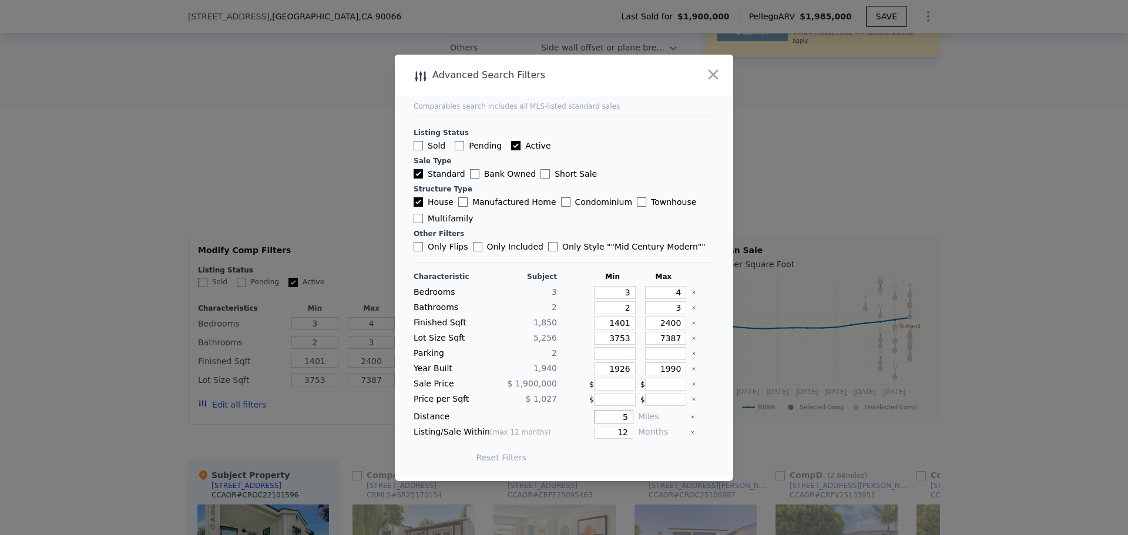
drag, startPoint x: 610, startPoint y: 418, endPoint x: 625, endPoint y: 419, distance: 15.3
click at [625, 419] on input "5" at bounding box center [613, 417] width 39 height 13
type input "2"
drag, startPoint x: 606, startPoint y: 324, endPoint x: 624, endPoint y: 325, distance: 18.8
click at [624, 325] on input "1401" at bounding box center [615, 323] width 42 height 13
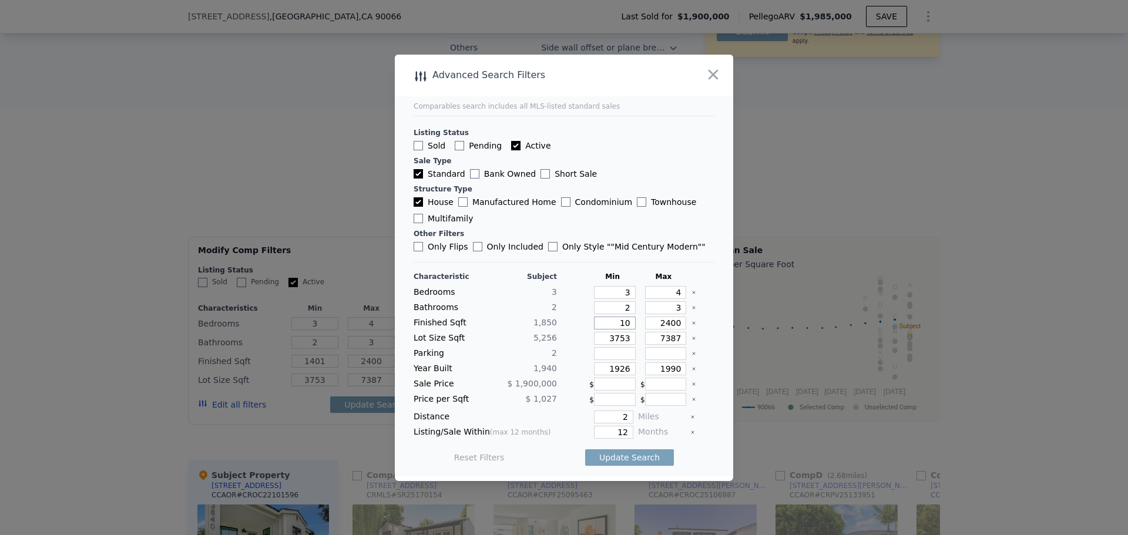
type input "100"
type input "1"
click at [623, 322] on input "1" at bounding box center [615, 323] width 42 height 13
type input "10"
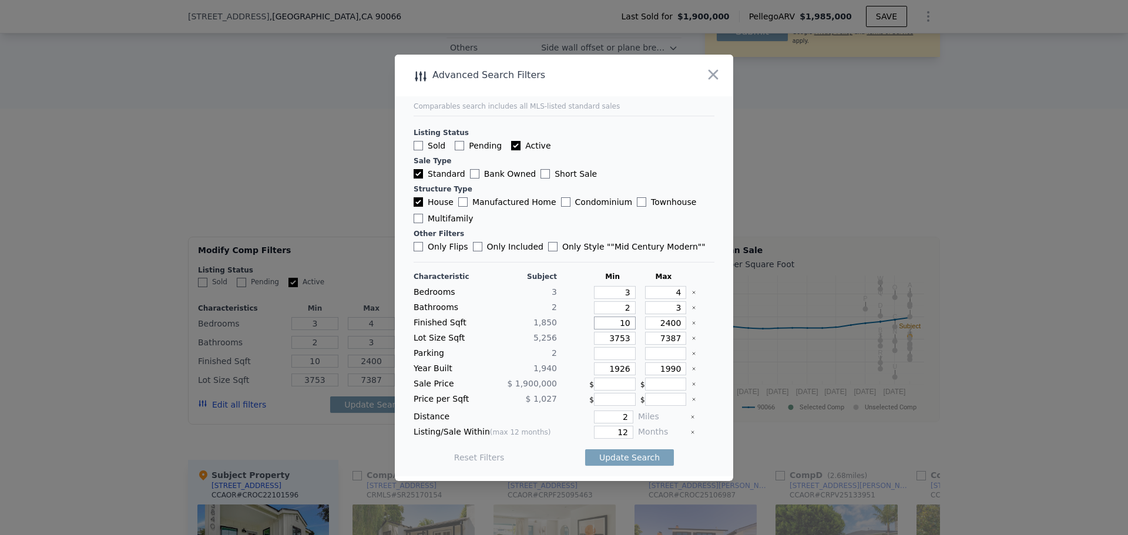
type input "100"
type input "1000"
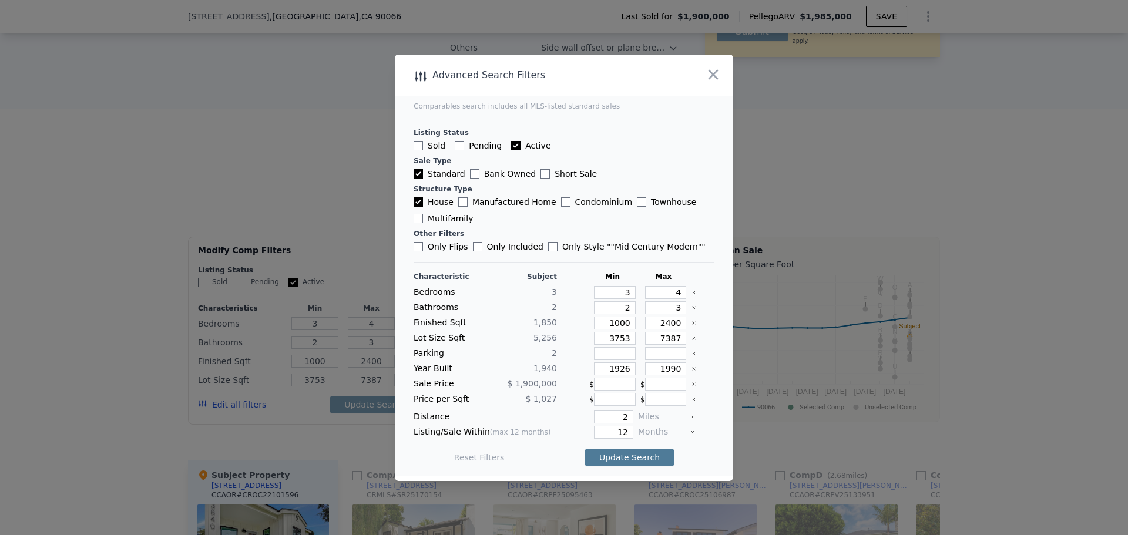
click at [619, 460] on button "Update Search" at bounding box center [629, 457] width 89 height 16
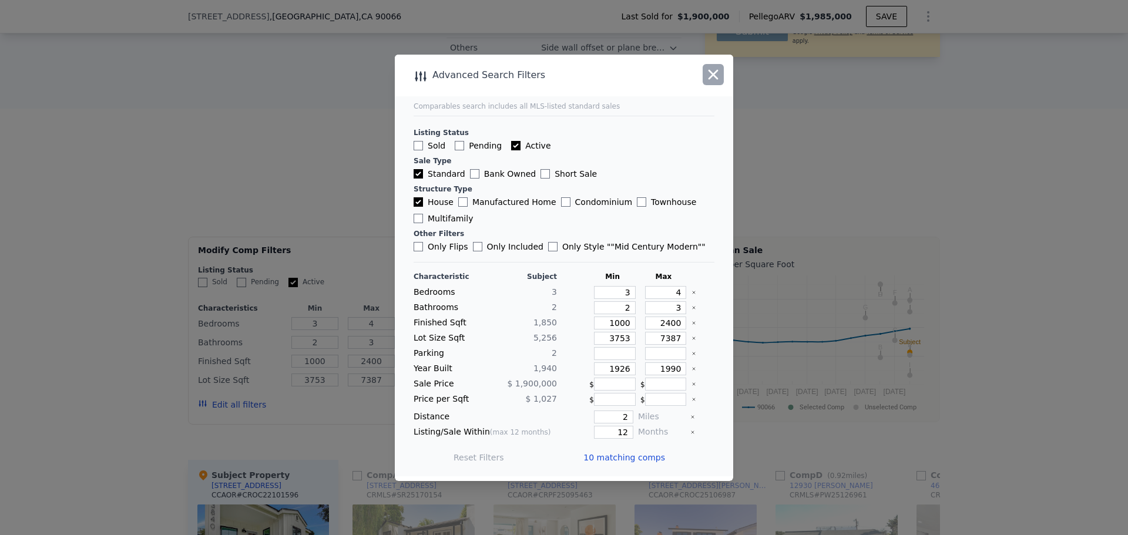
click at [716, 76] on icon "button" at bounding box center [713, 74] width 10 height 10
